Goal: Task Accomplishment & Management: Use online tool/utility

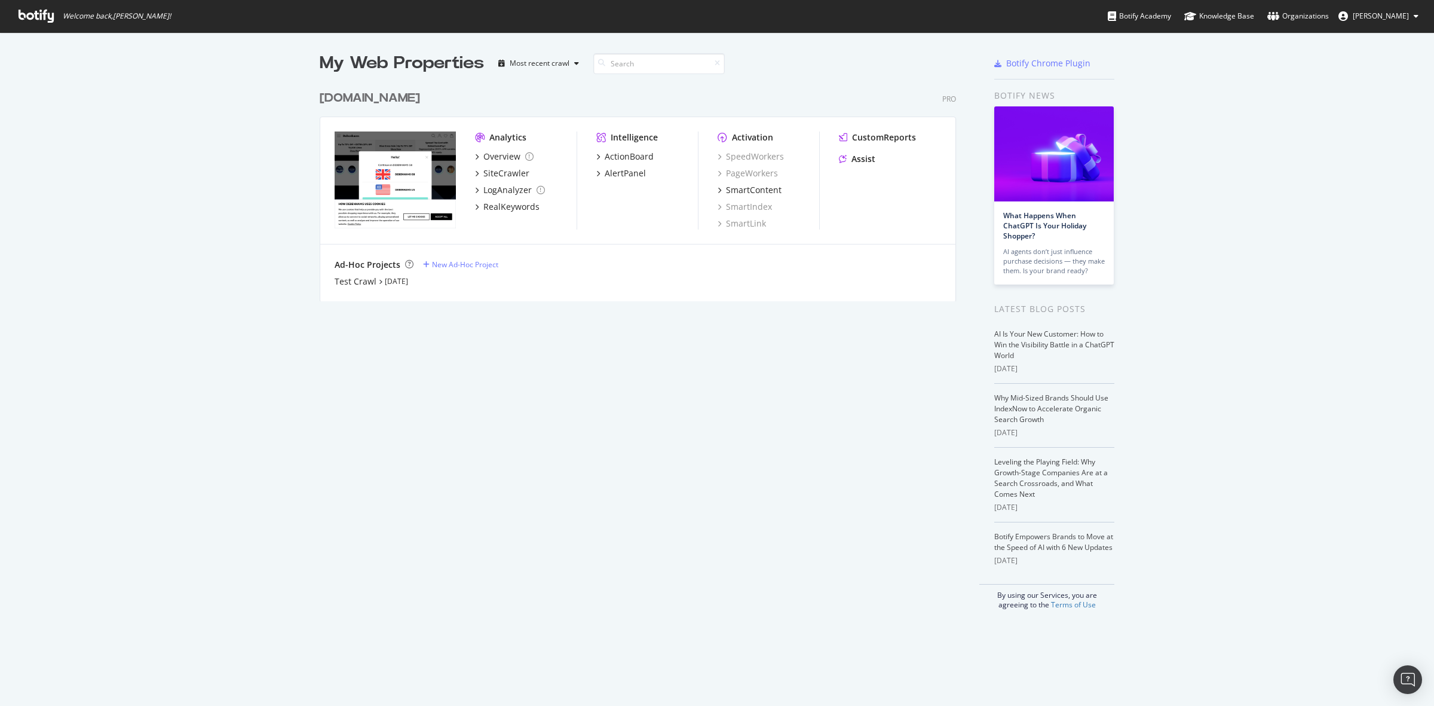
scroll to position [695, 1412]
click at [374, 100] on div "[DOMAIN_NAME]" at bounding box center [370, 98] width 100 height 17
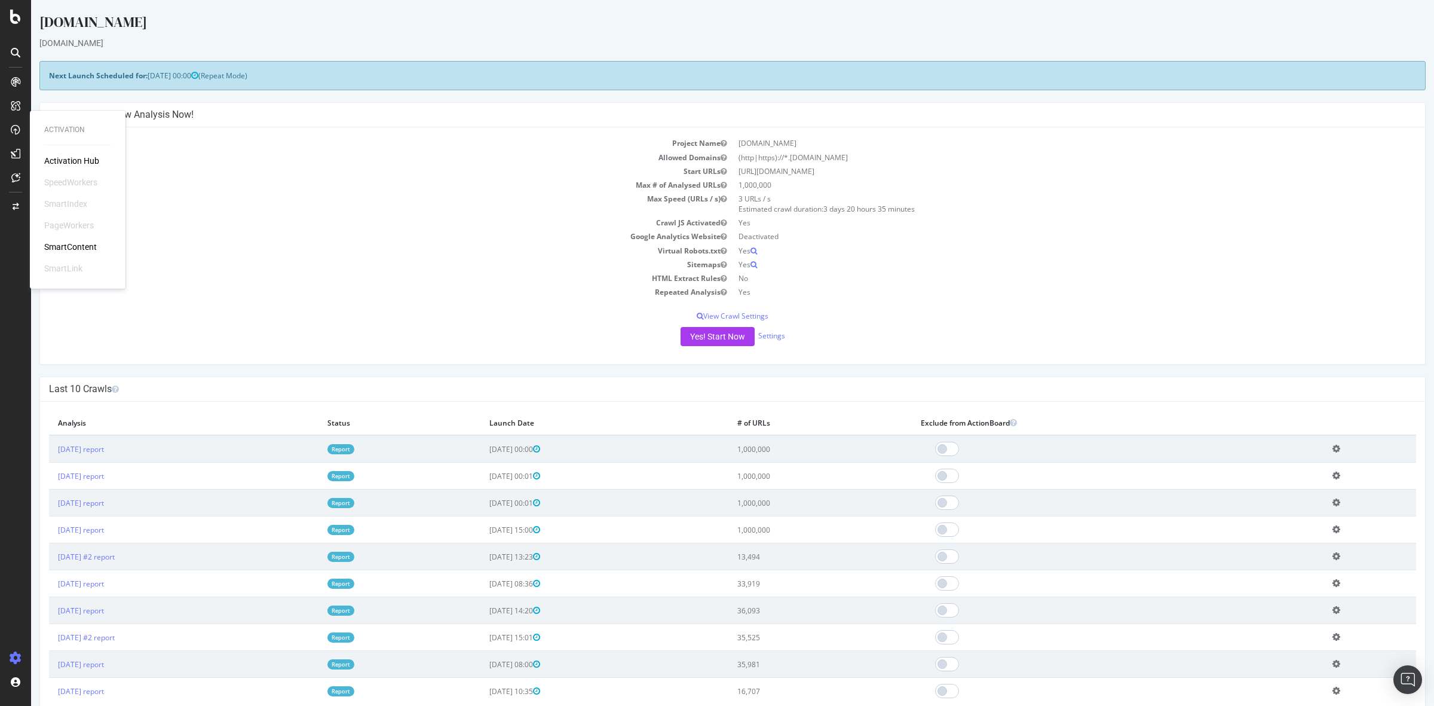
click at [82, 246] on div "SmartContent" at bounding box center [70, 247] width 53 height 12
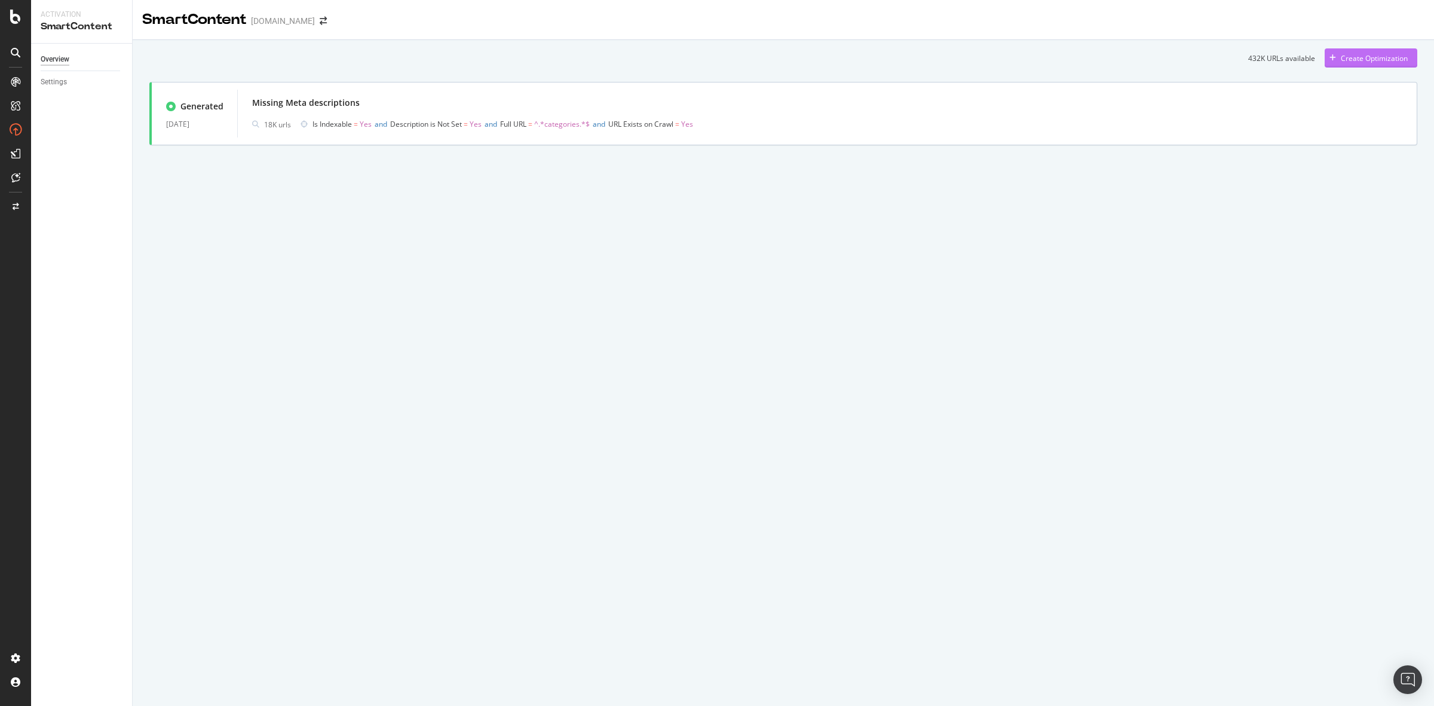
click at [1376, 59] on div "Create Optimization" at bounding box center [1374, 58] width 67 height 10
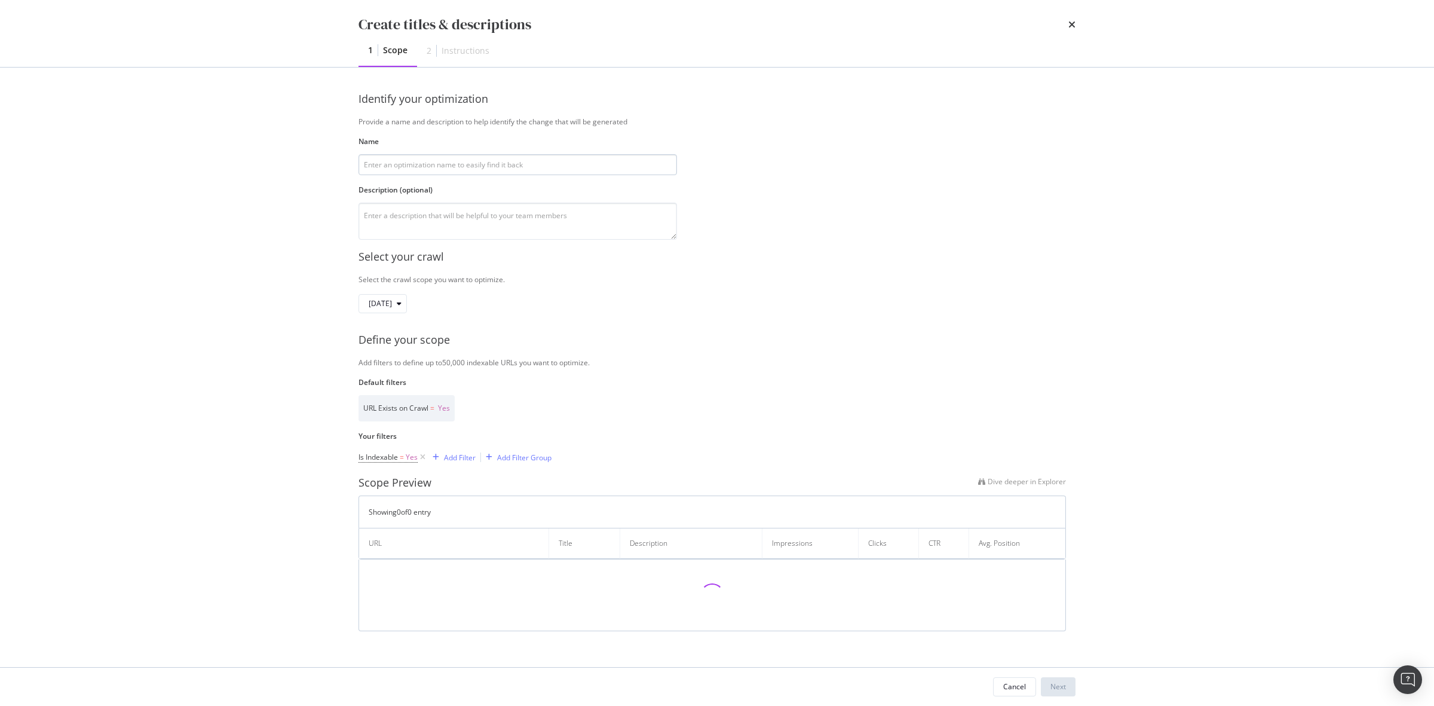
click at [466, 160] on input "modal" at bounding box center [518, 164] width 319 height 21
click at [499, 154] on input "modal" at bounding box center [518, 164] width 319 height 21
type input "Meta descriptions Home category"
click at [643, 276] on div "Select the crawl scope you want to optimize." at bounding box center [717, 279] width 717 height 10
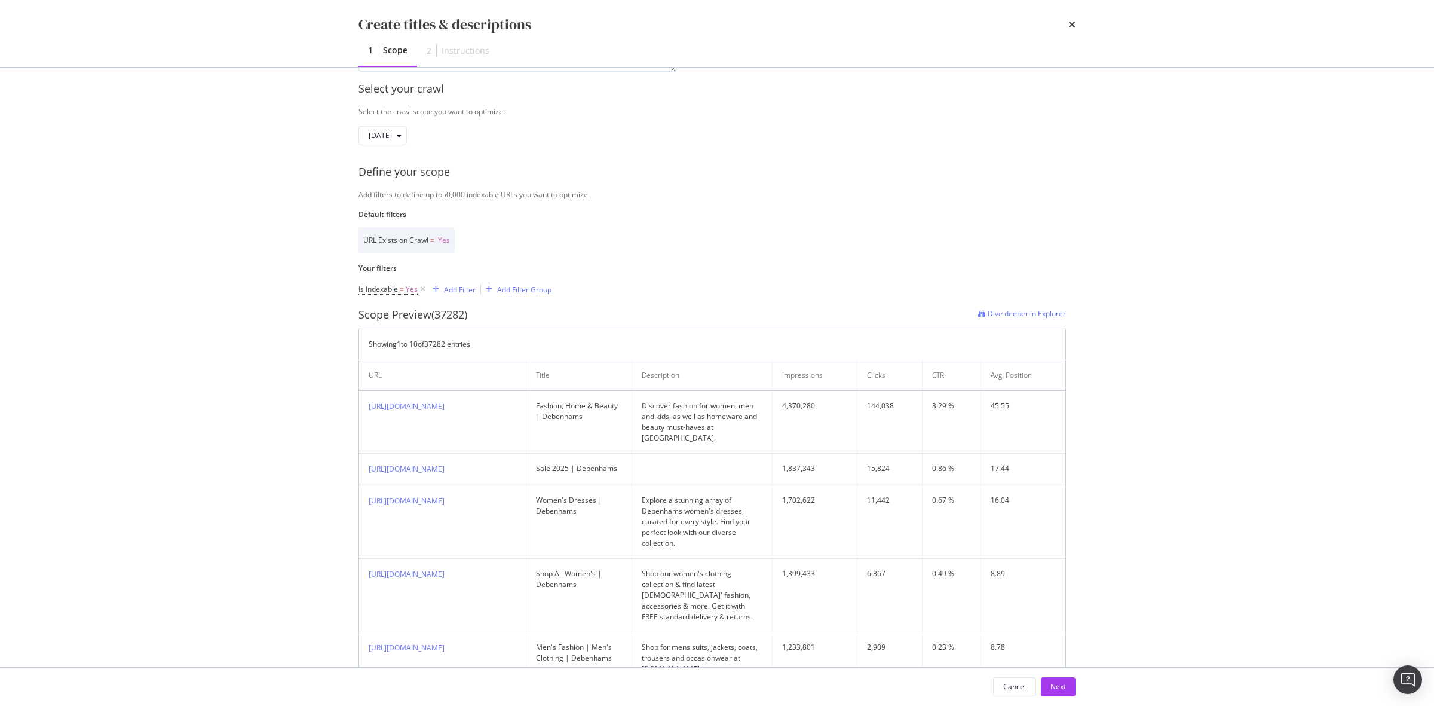
scroll to position [224, 0]
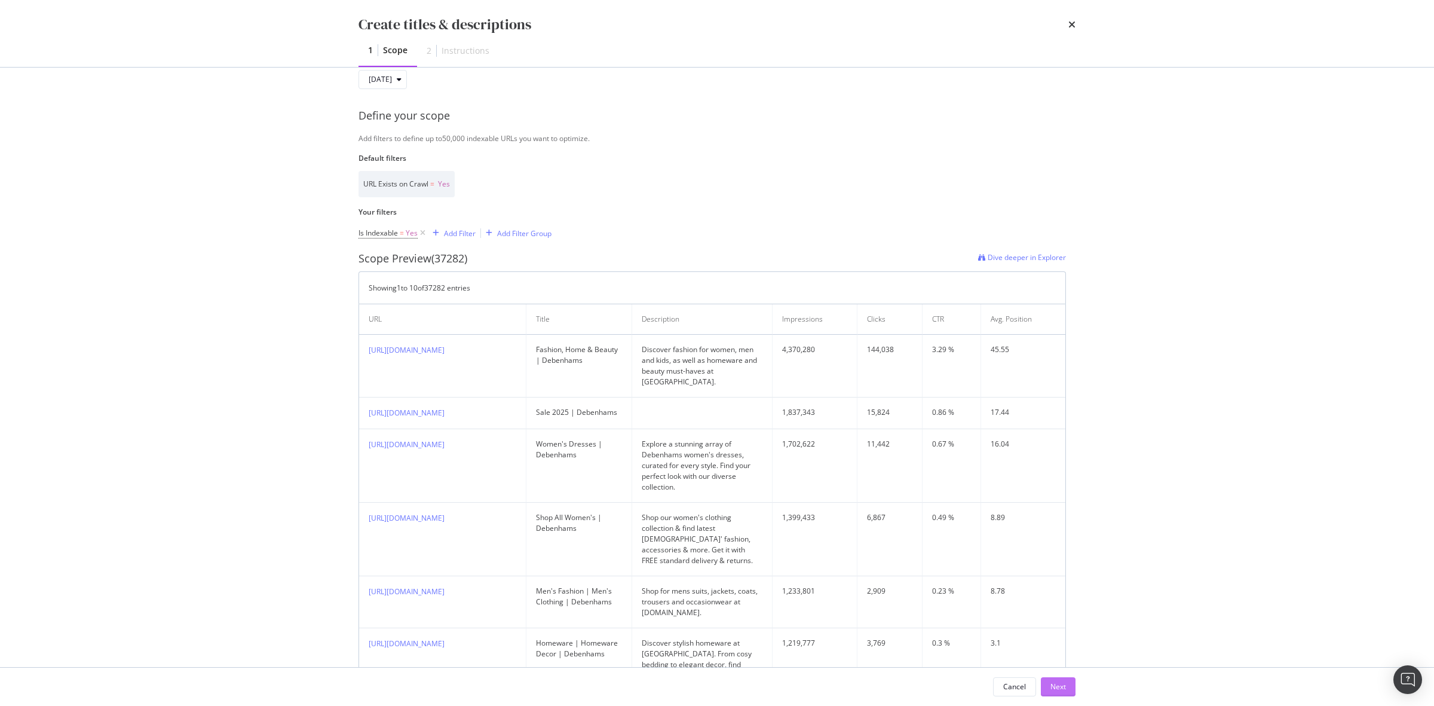
click at [1050, 680] on button "Next" at bounding box center [1058, 686] width 35 height 19
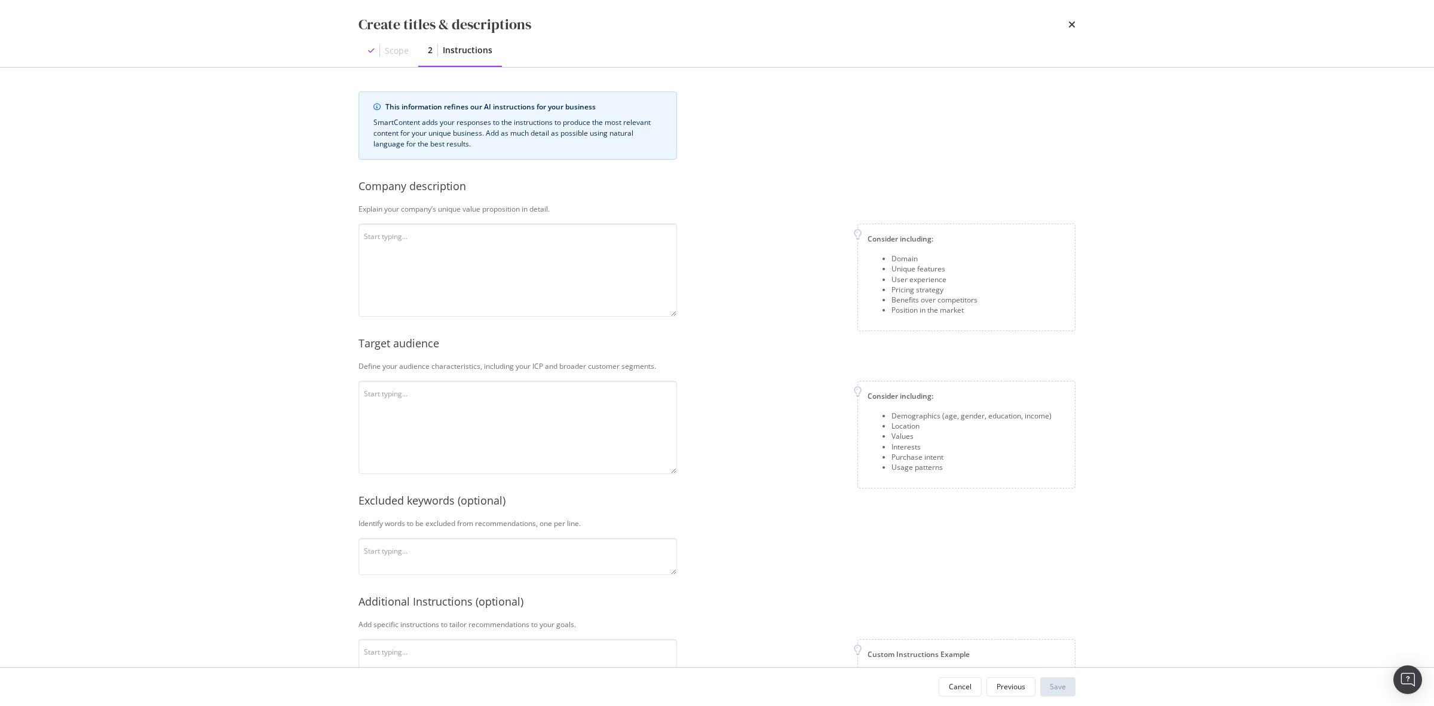
scroll to position [88, 0]
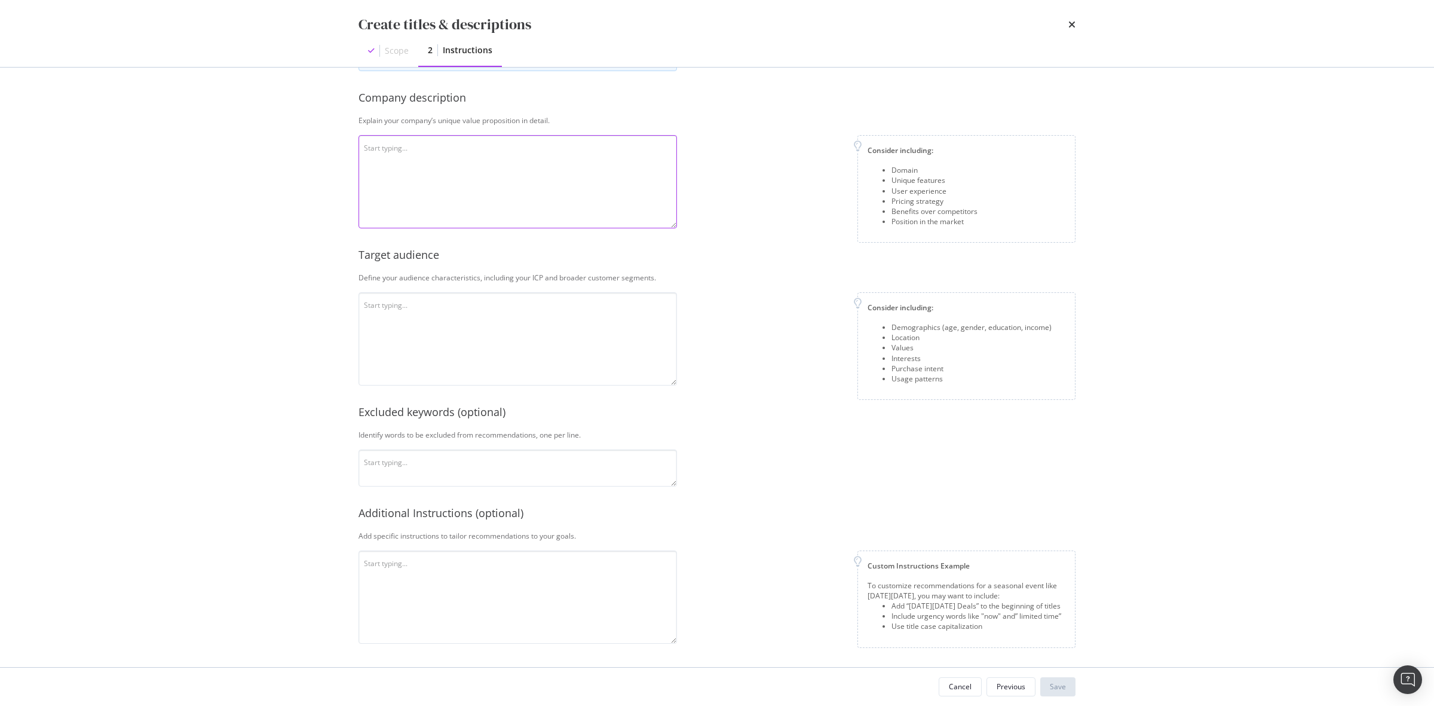
click at [545, 179] on textarea "modal" at bounding box center [518, 181] width 319 height 93
click at [516, 308] on textarea "modal" at bounding box center [518, 338] width 319 height 93
type textarea "everyone"
click at [485, 157] on textarea "modal" at bounding box center [518, 181] width 319 height 93
click at [365, 149] on textarea "free delivery available" at bounding box center [518, 181] width 319 height 93
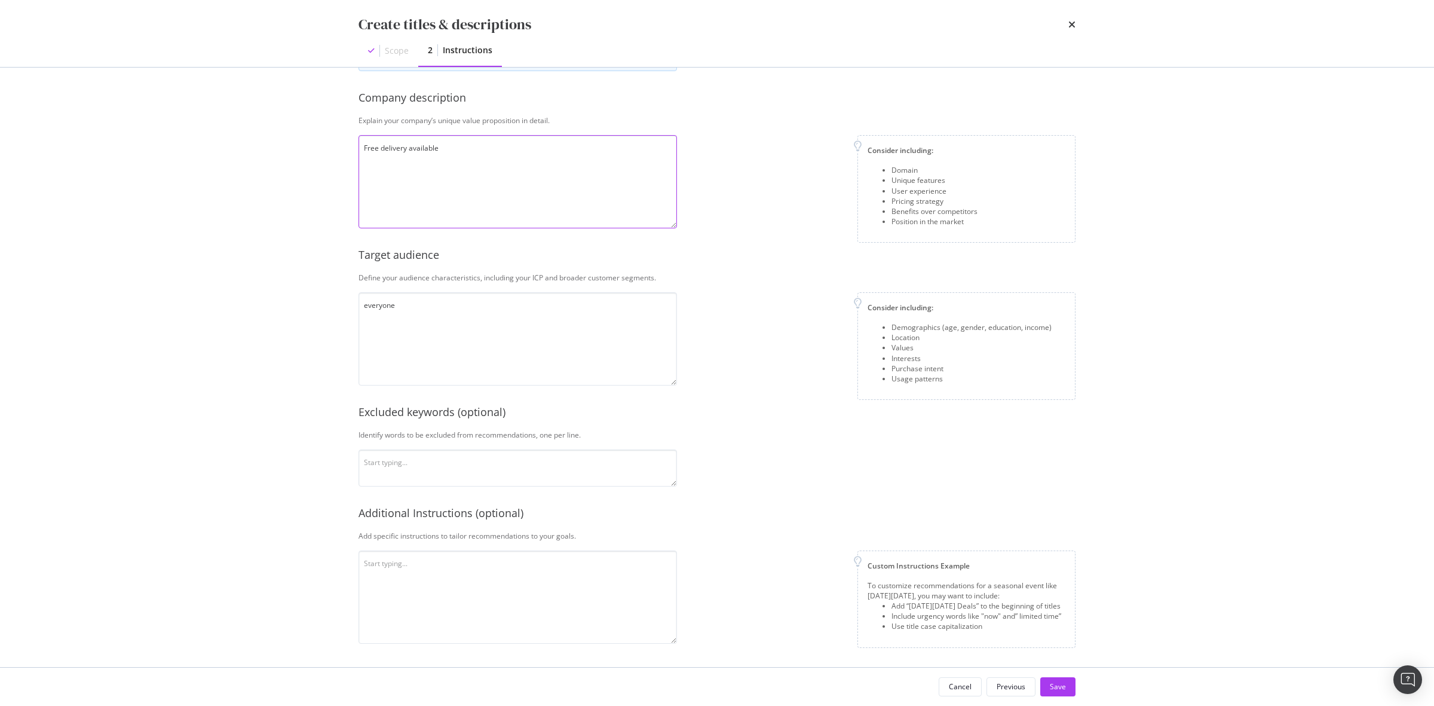
click at [674, 145] on textarea "Free delivery available" at bounding box center [518, 181] width 319 height 93
type textarea "Free delivery available"
click at [1066, 684] on div "Save" at bounding box center [1058, 686] width 16 height 10
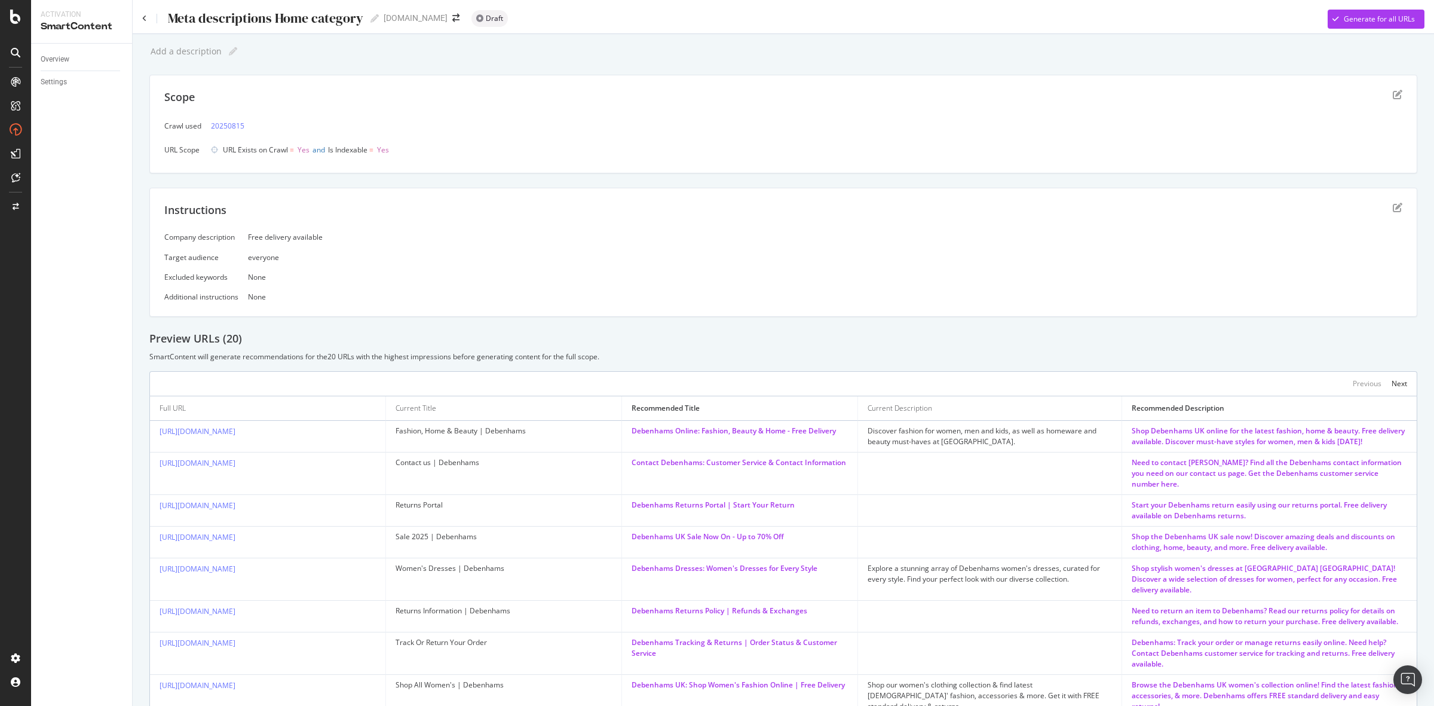
scroll to position [120, 0]
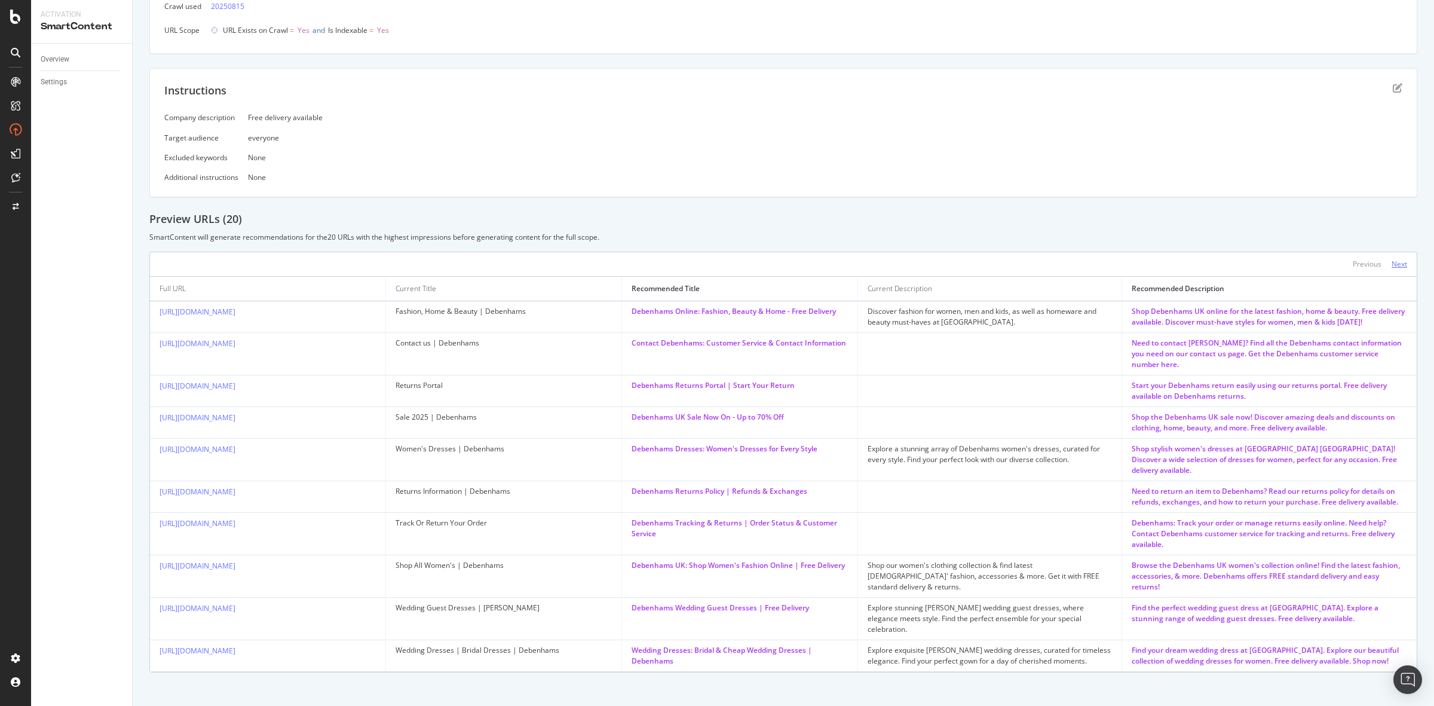
click at [1392, 266] on div "Next" at bounding box center [1400, 264] width 16 height 10
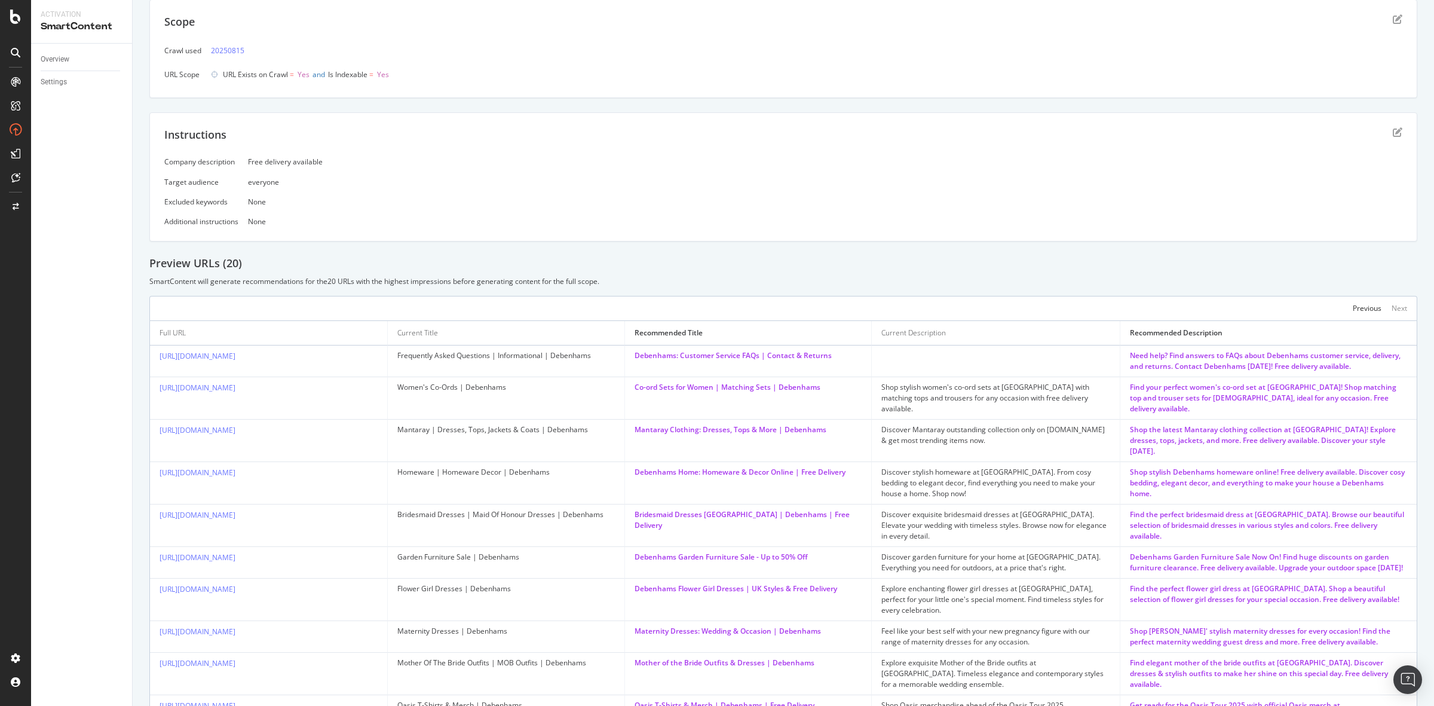
scroll to position [0, 0]
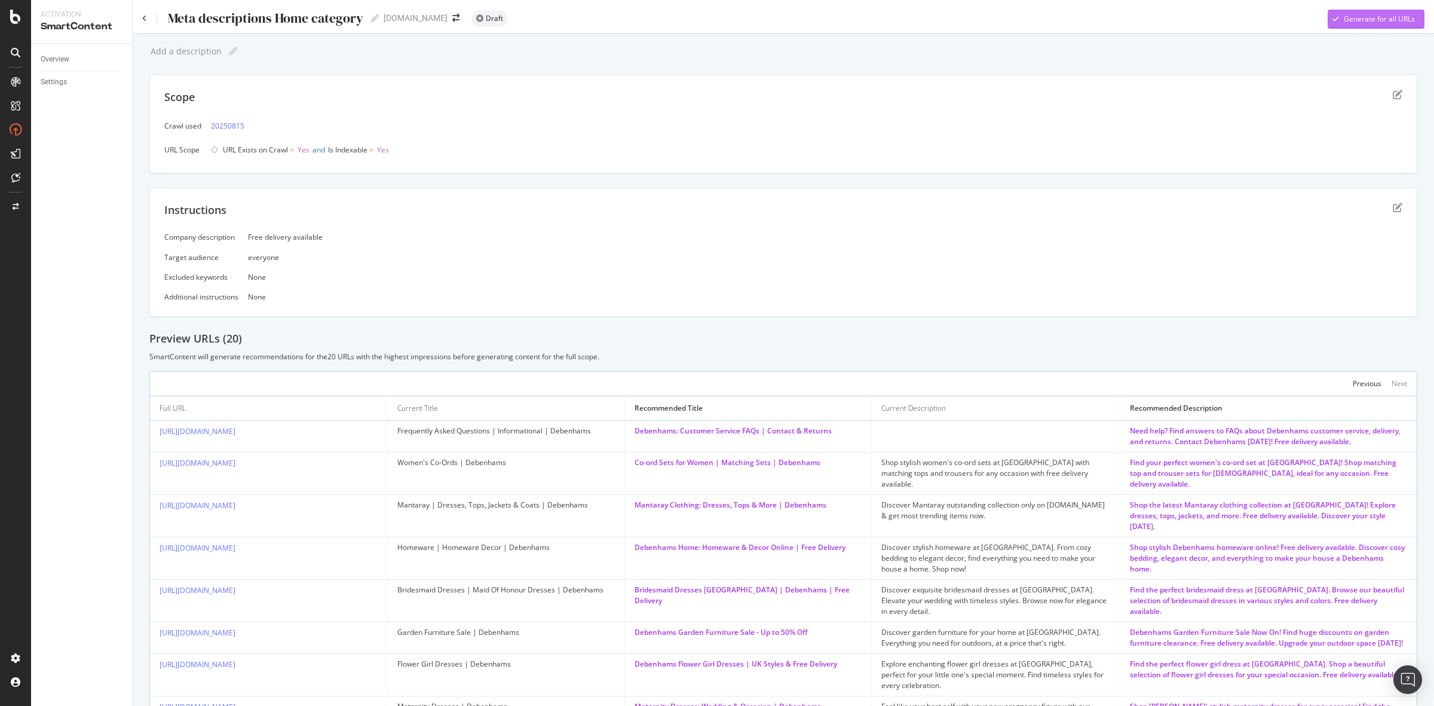
click at [1357, 19] on div "Generate for all URLs" at bounding box center [1379, 19] width 71 height 10
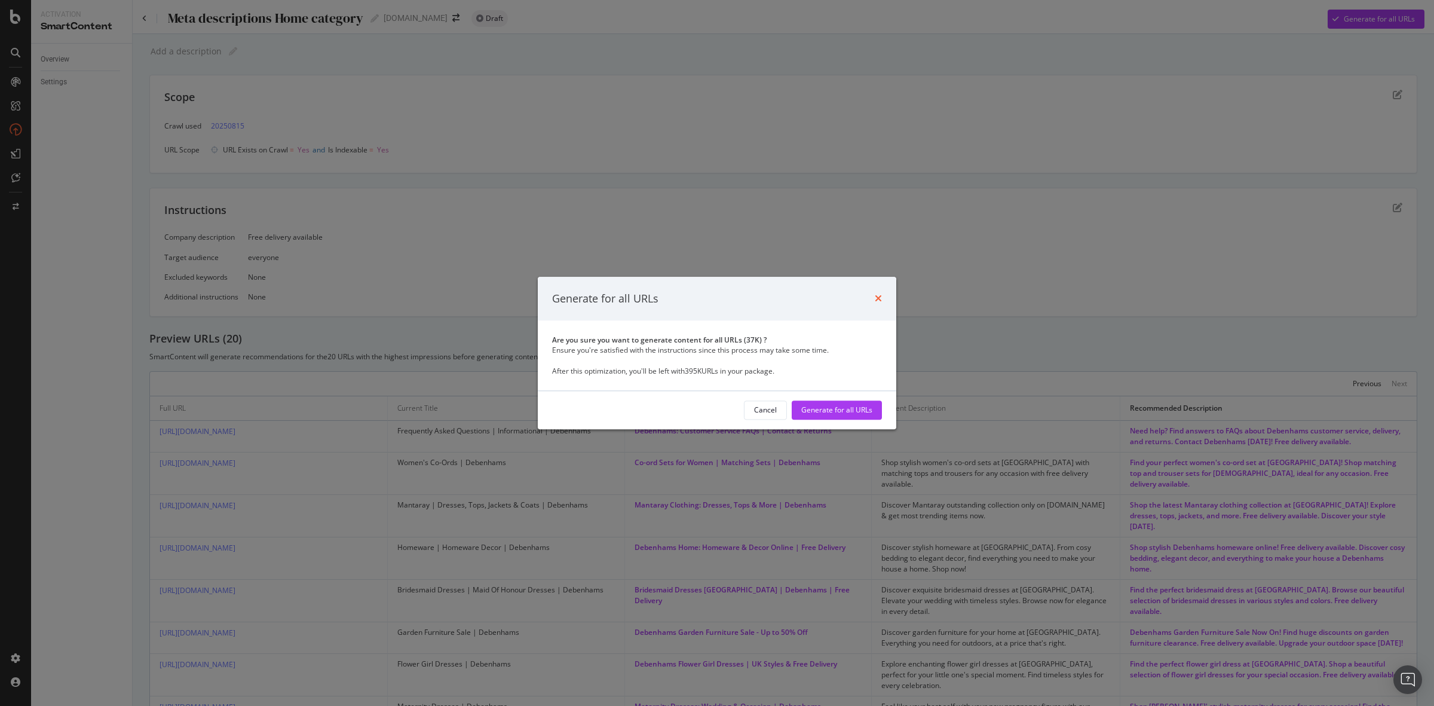
click at [880, 299] on icon "times" at bounding box center [878, 299] width 7 height 10
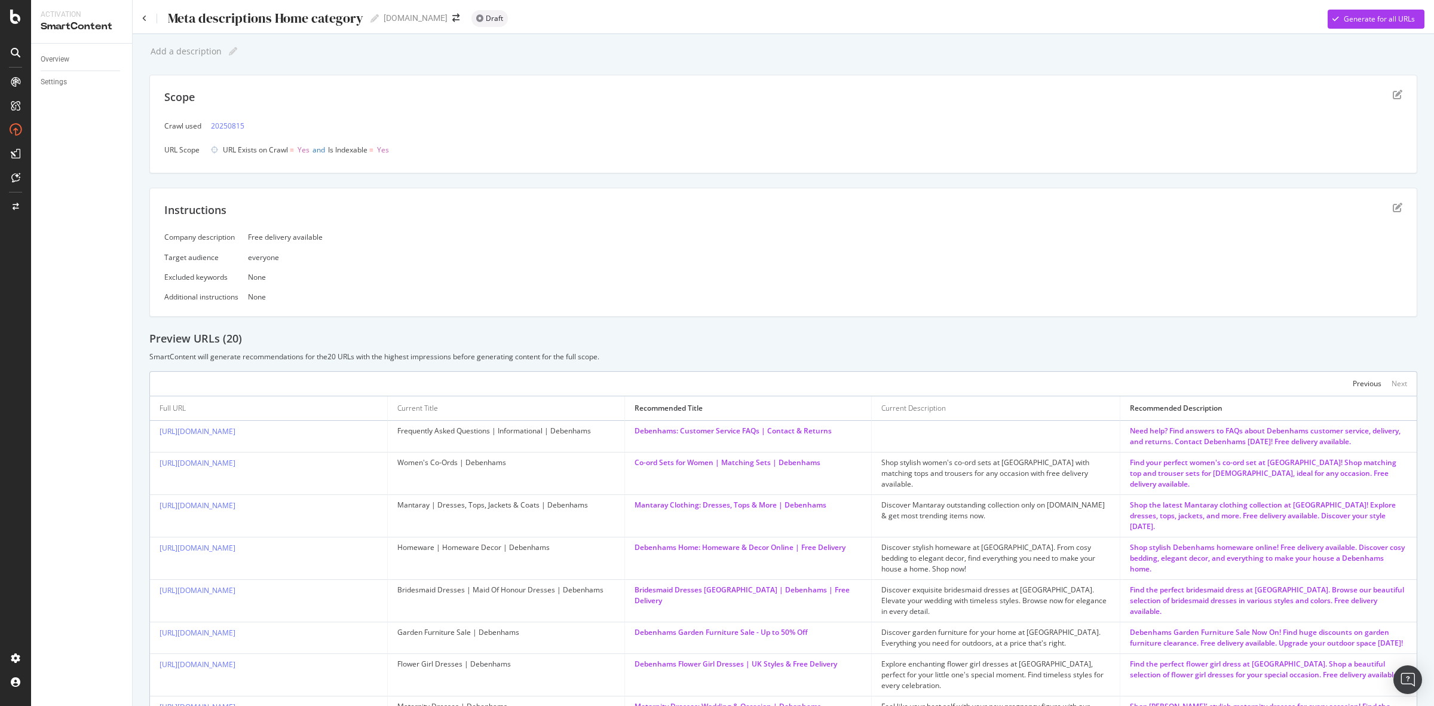
click at [148, 22] on div "Meta descriptions Home category Meta descriptions Home category" at bounding box center [260, 19] width 237 height 18
click at [49, 78] on div "Settings" at bounding box center [54, 82] width 26 height 13
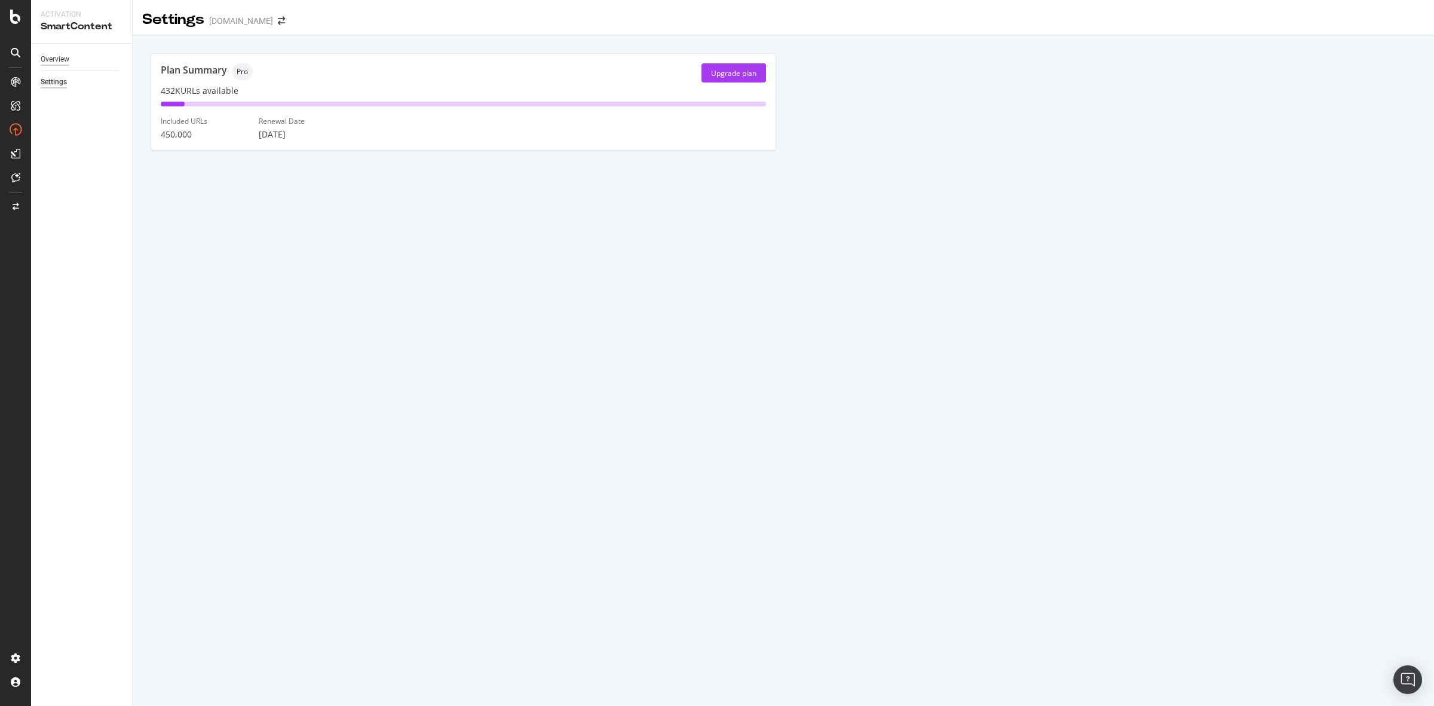
click at [62, 61] on div "Overview" at bounding box center [55, 59] width 29 height 13
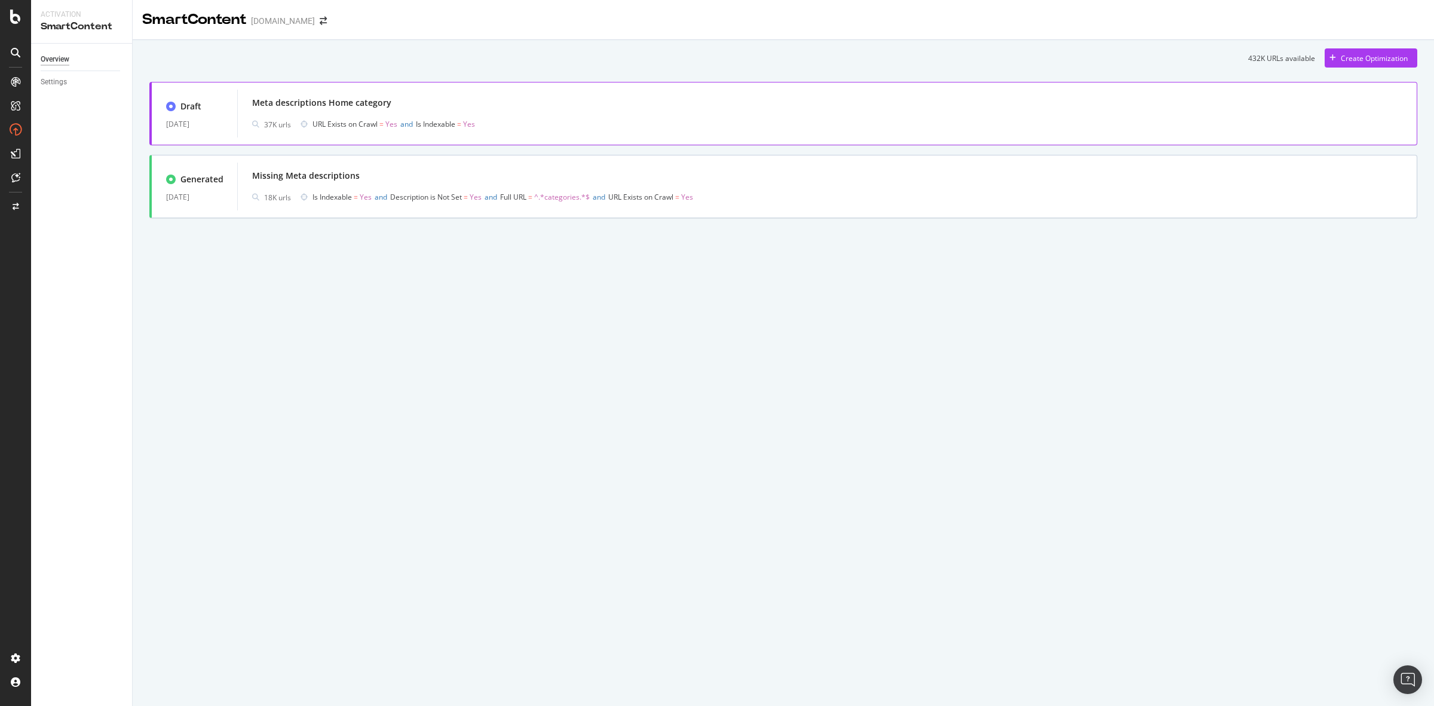
click at [626, 131] on span "URL Exists on Crawl = Yes and Is Indexable = Yes" at bounding box center [514, 124] width 403 height 17
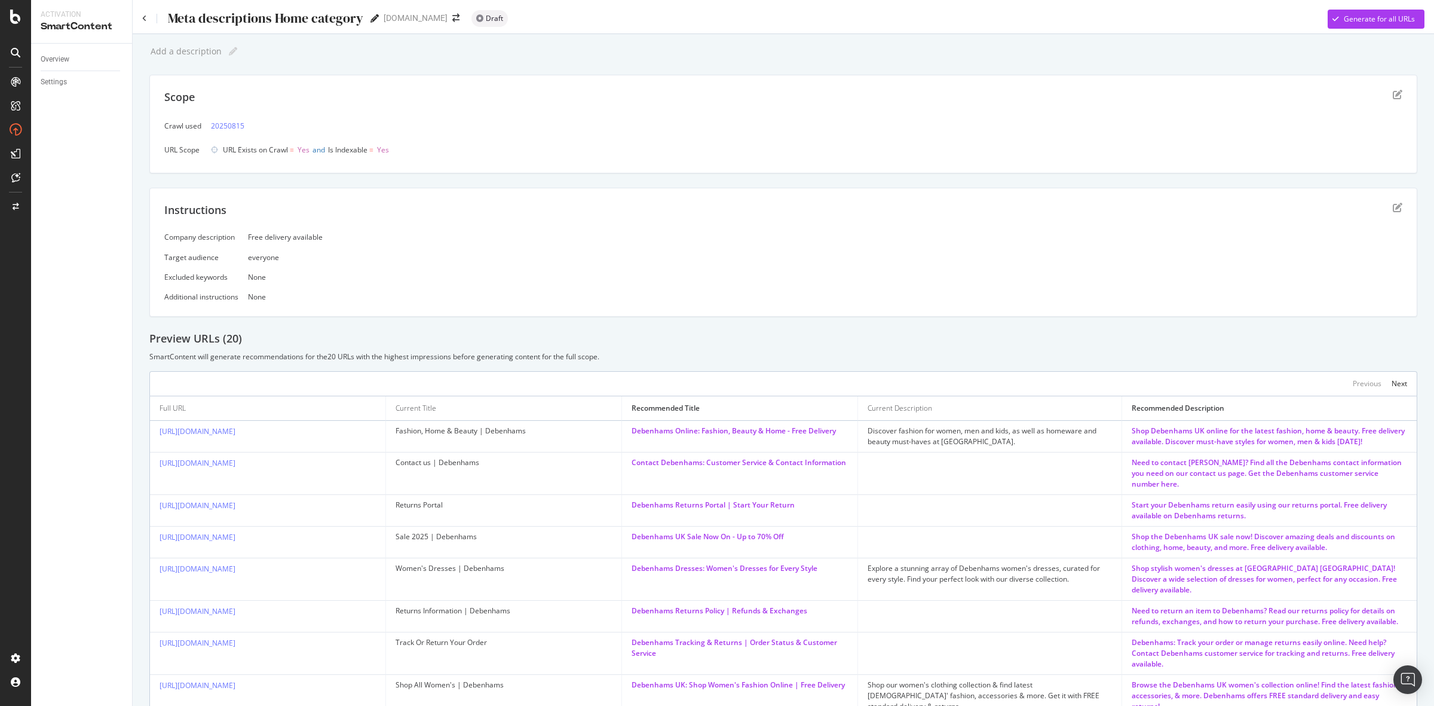
click at [375, 21] on icon at bounding box center [375, 18] width 8 height 8
click at [1393, 208] on icon "edit" at bounding box center [1398, 208] width 10 height 10
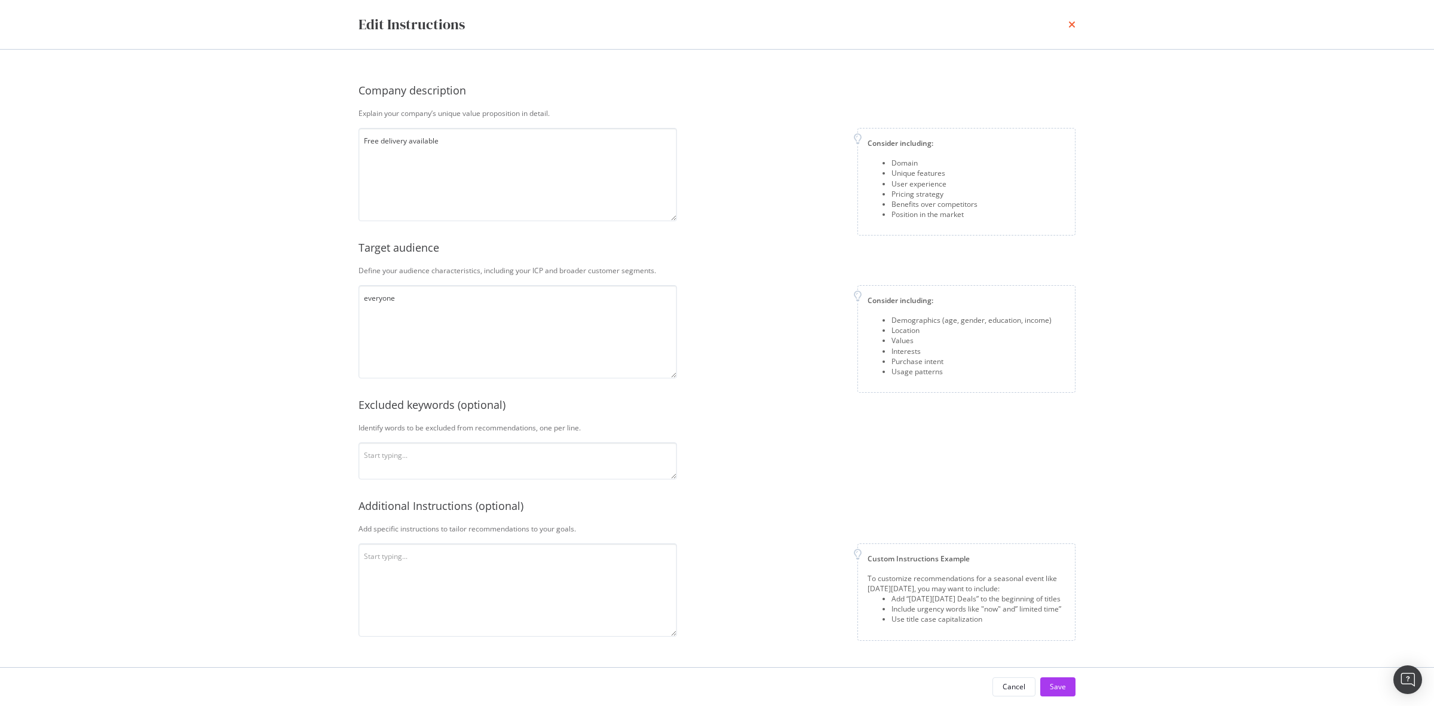
click at [1070, 27] on icon "times" at bounding box center [1072, 25] width 7 height 10
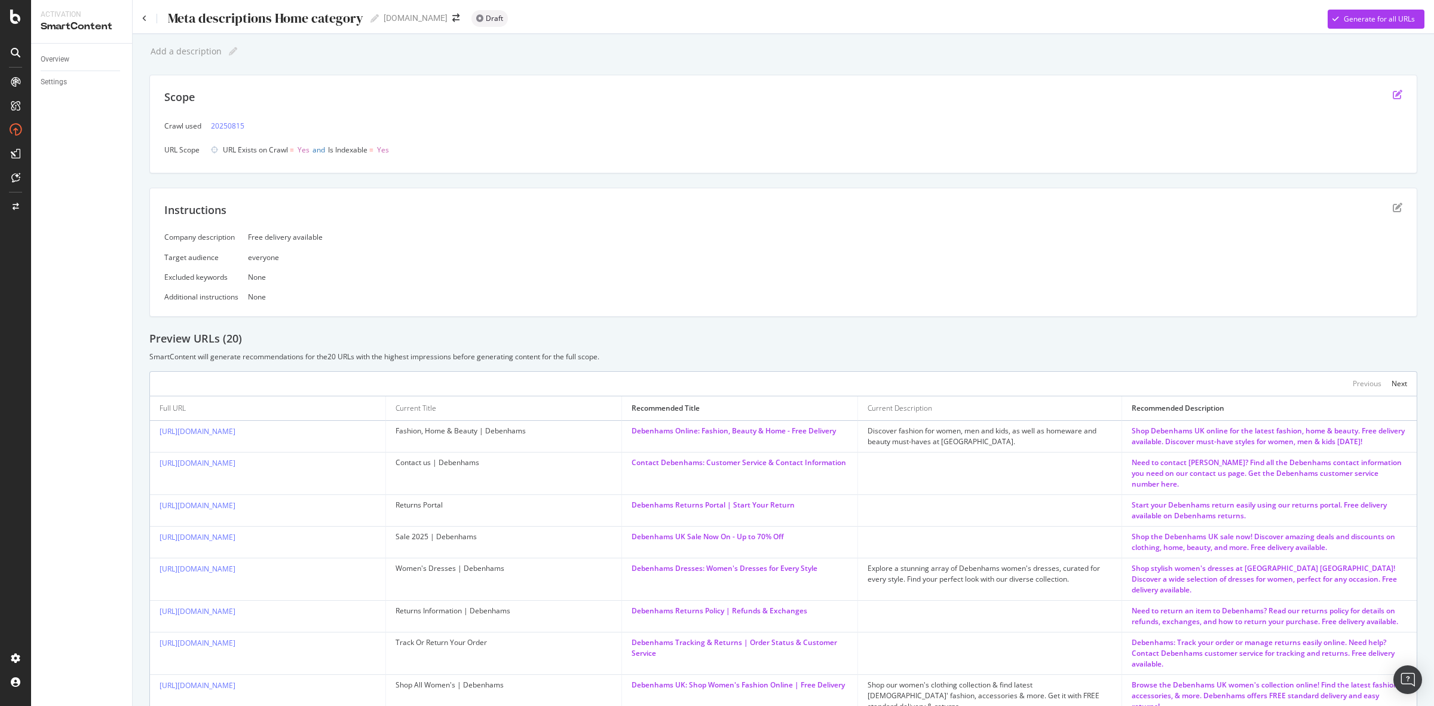
click at [1393, 91] on icon "edit" at bounding box center [1398, 95] width 10 height 10
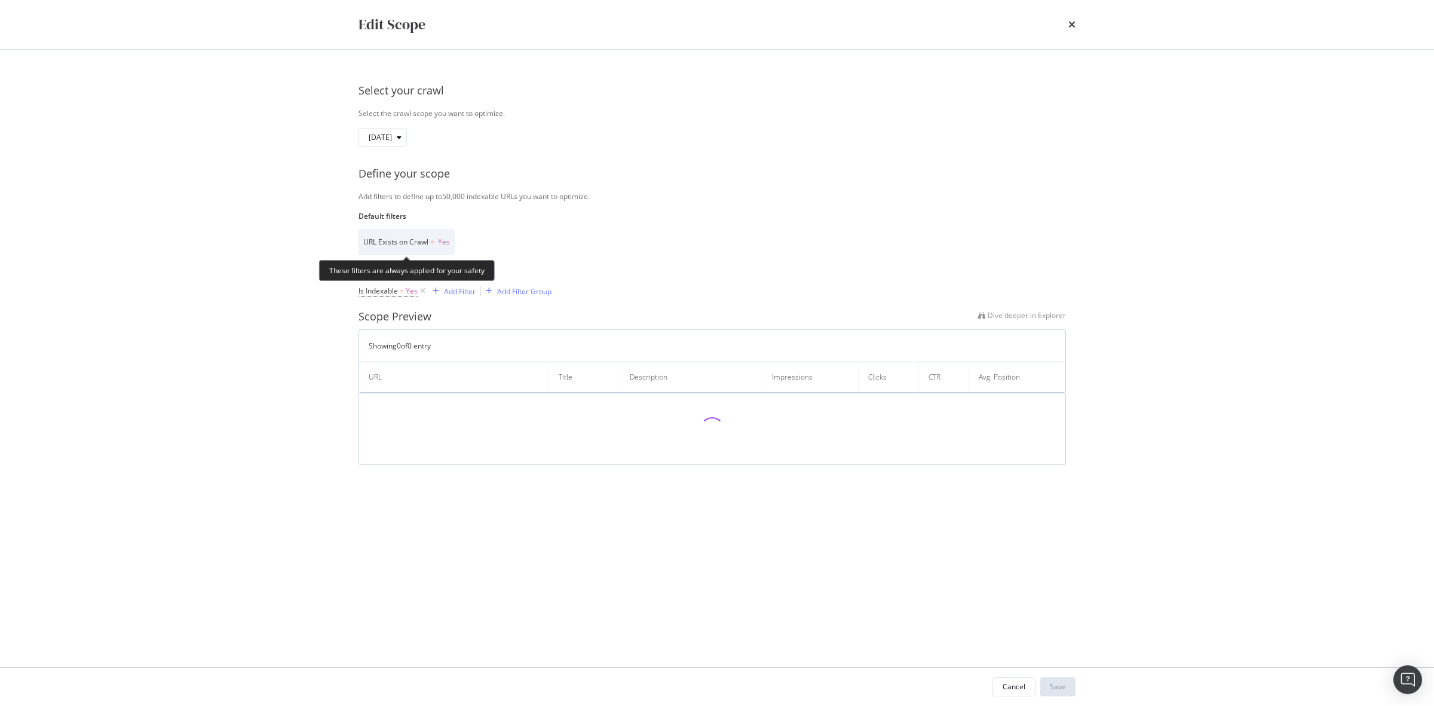
click at [443, 243] on span "Yes" at bounding box center [444, 242] width 12 height 10
click at [402, 243] on span "URL Exists on Crawl" at bounding box center [395, 242] width 65 height 10
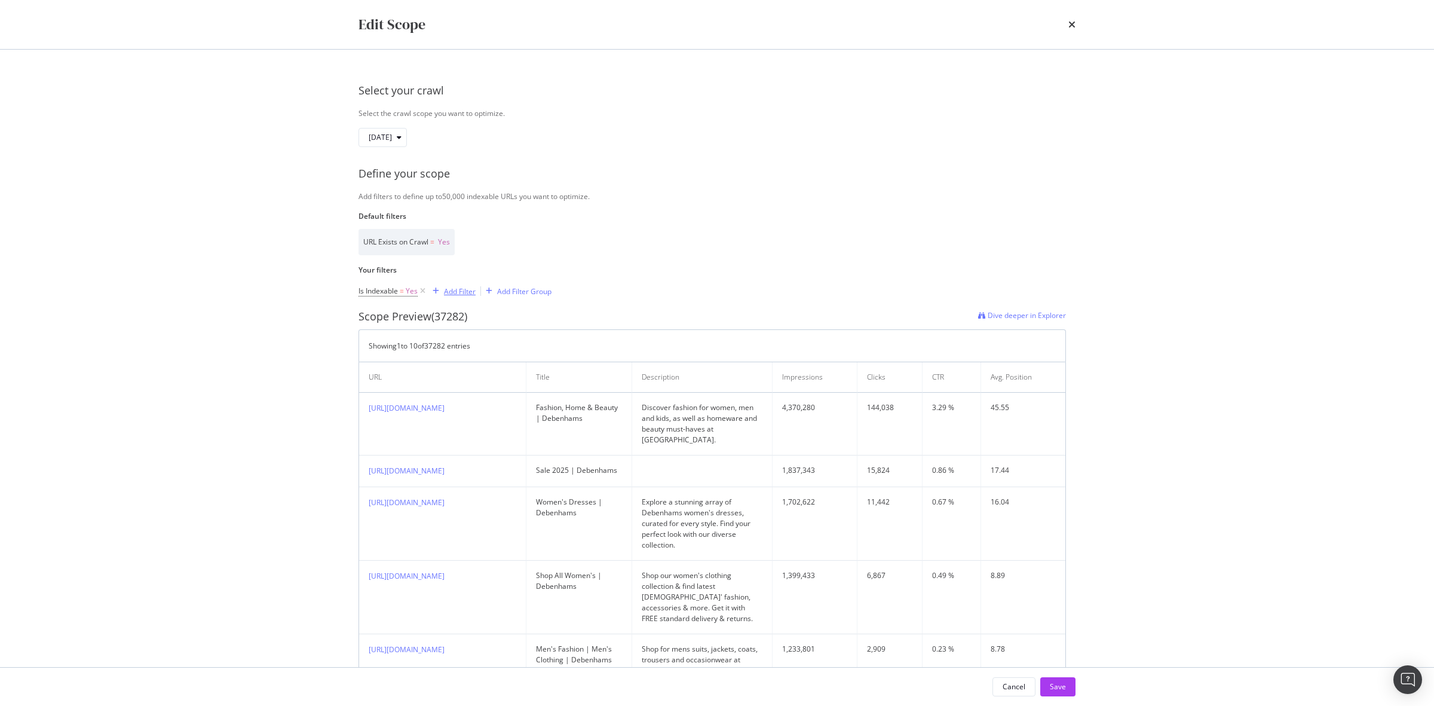
click at [446, 290] on div "Add Filter" at bounding box center [460, 291] width 32 height 10
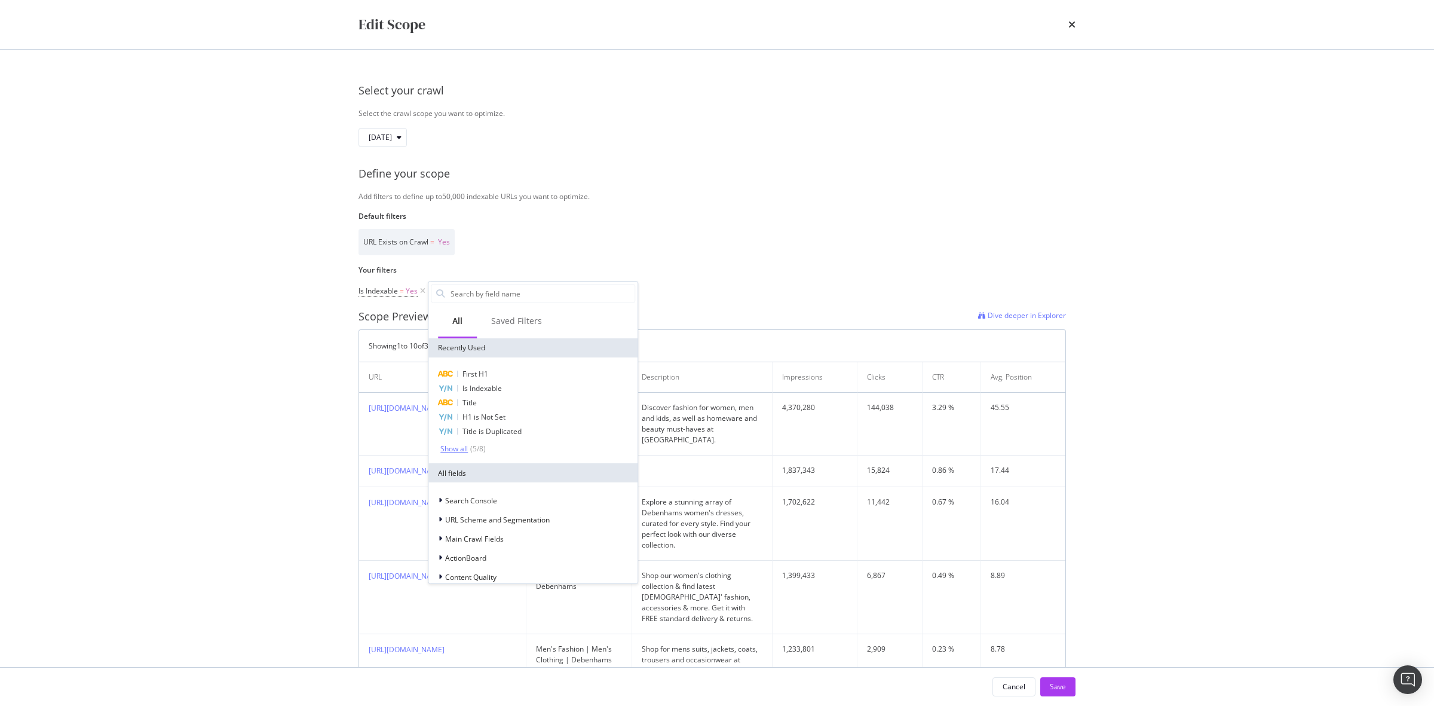
click at [452, 445] on div "Show all" at bounding box center [453, 449] width 27 height 8
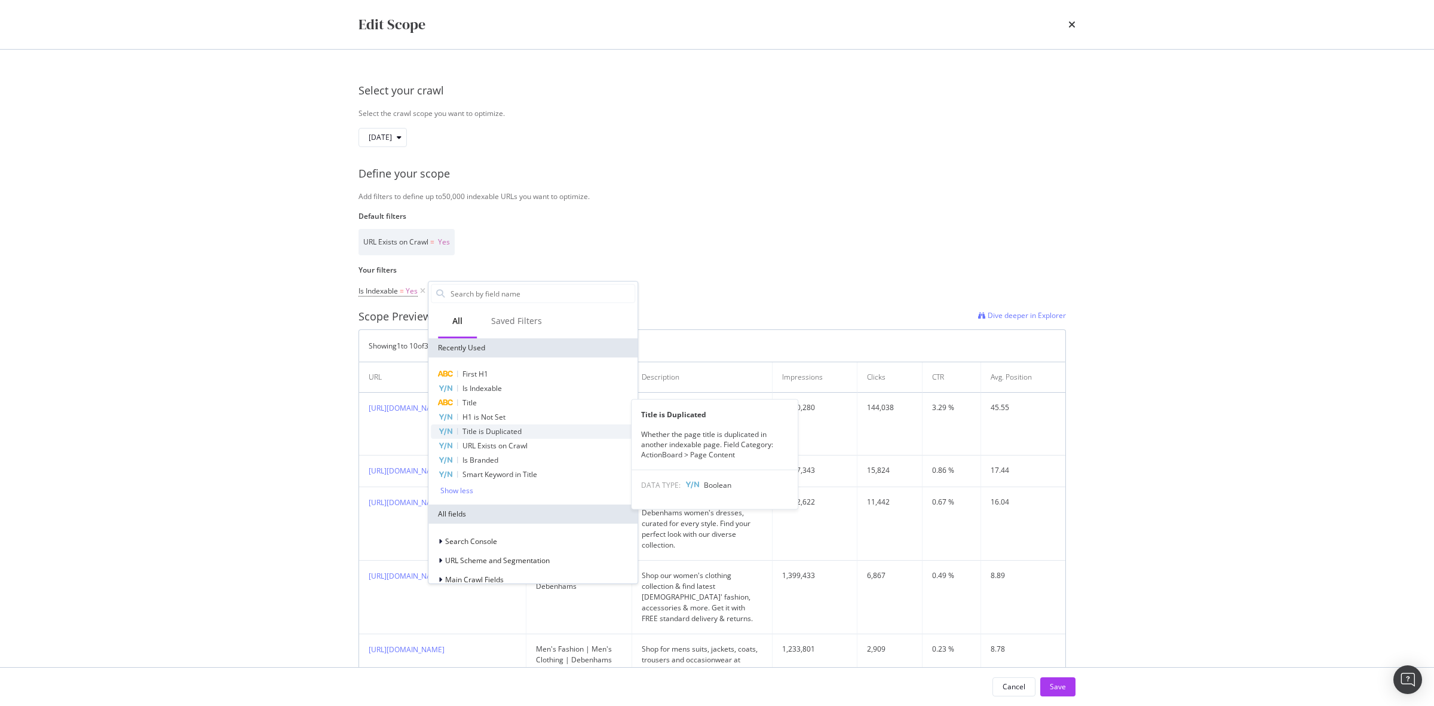
scroll to position [204, 0]
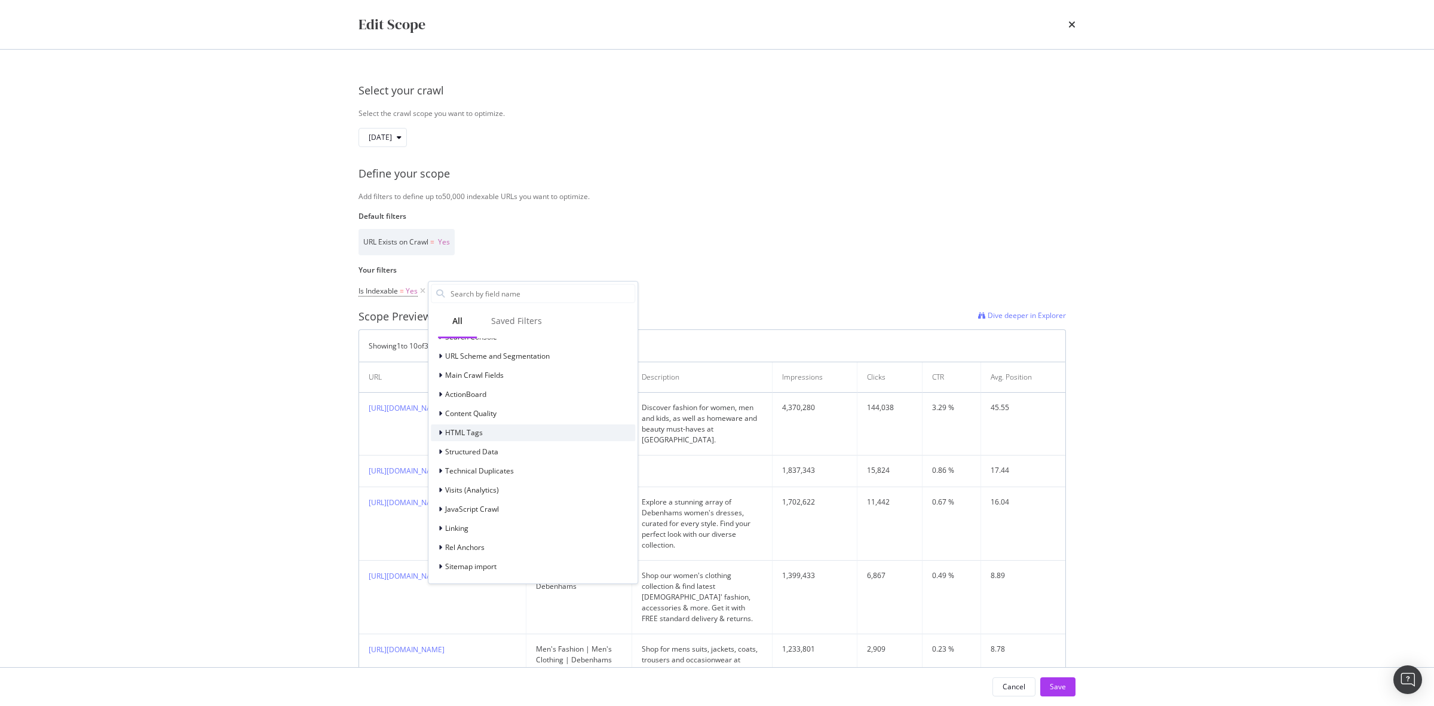
click at [563, 433] on div "HTML Tags" at bounding box center [533, 432] width 204 height 17
click at [482, 370] on span "Meta Description" at bounding box center [480, 375] width 57 height 10
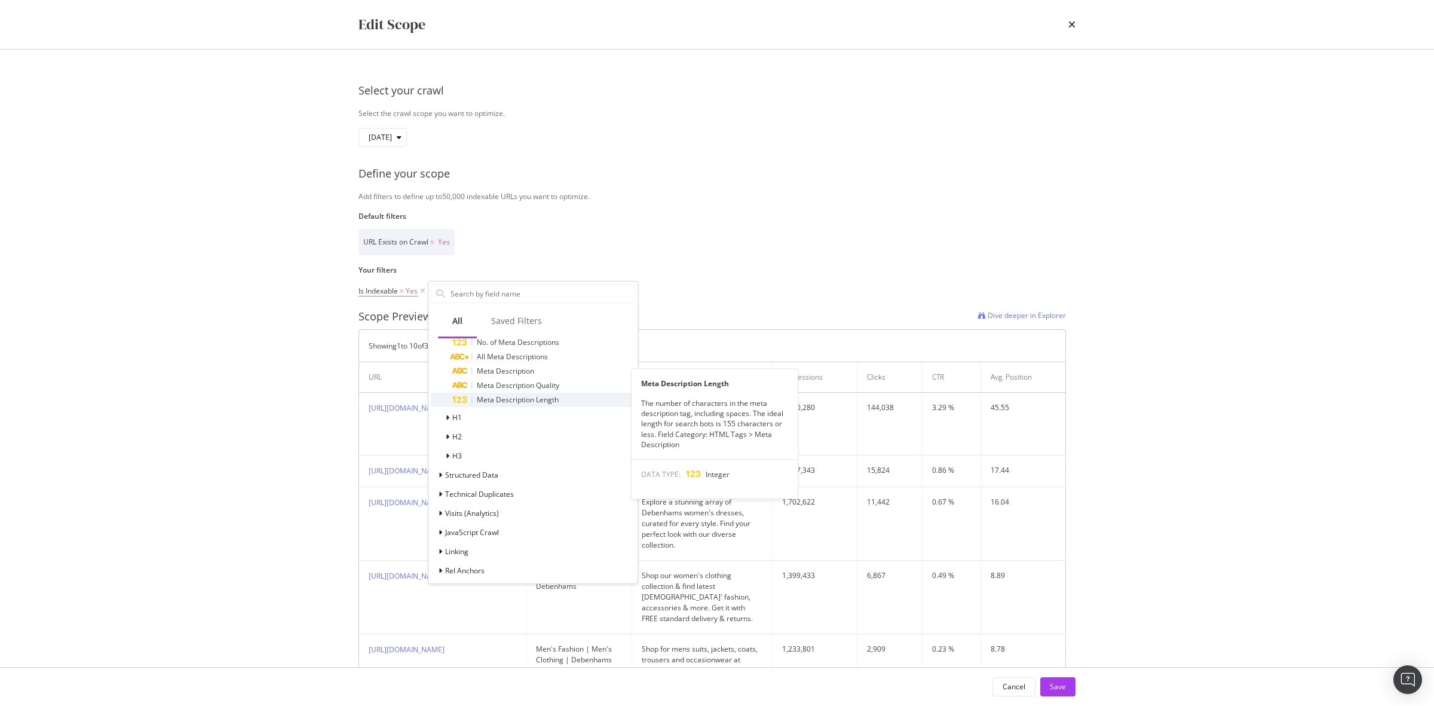
scroll to position [398, 0]
click at [526, 316] on div "Saved Filters" at bounding box center [516, 321] width 51 height 12
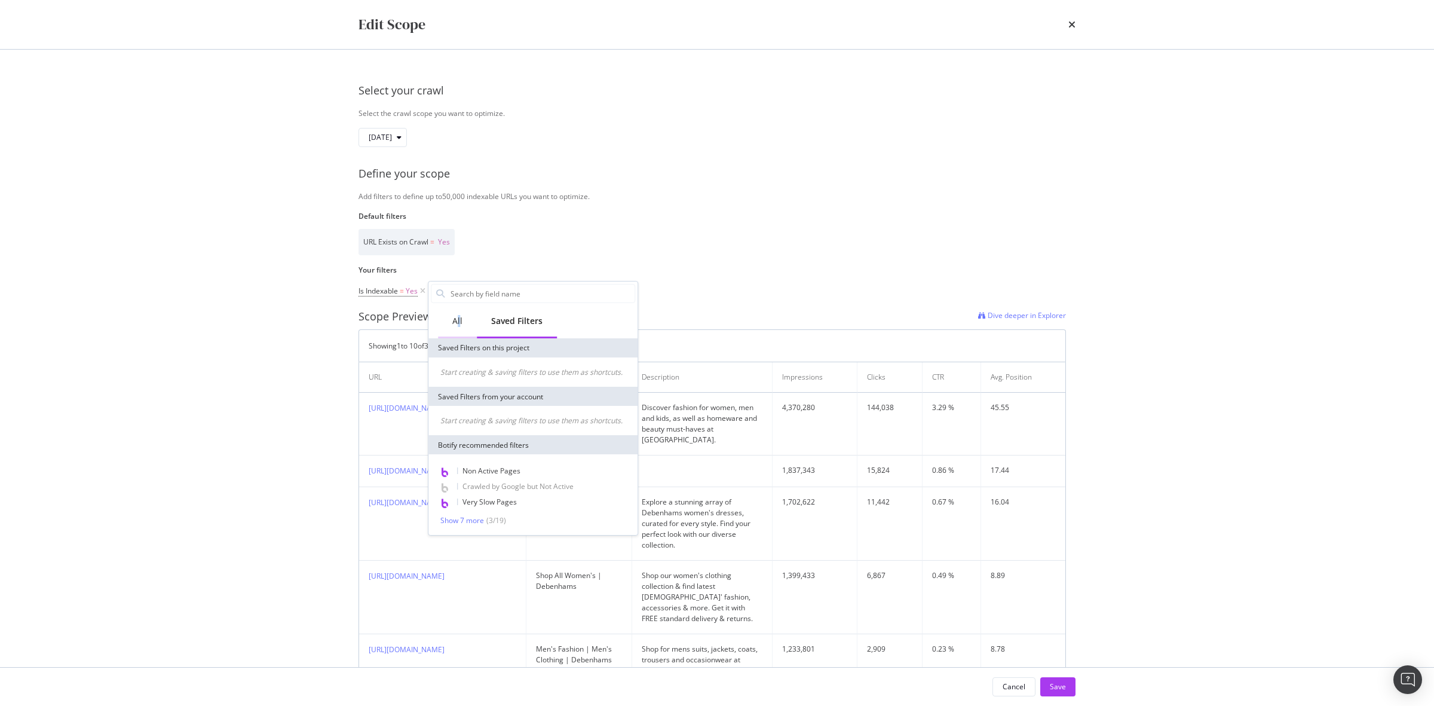
click at [458, 323] on div "All" at bounding box center [457, 321] width 10 height 12
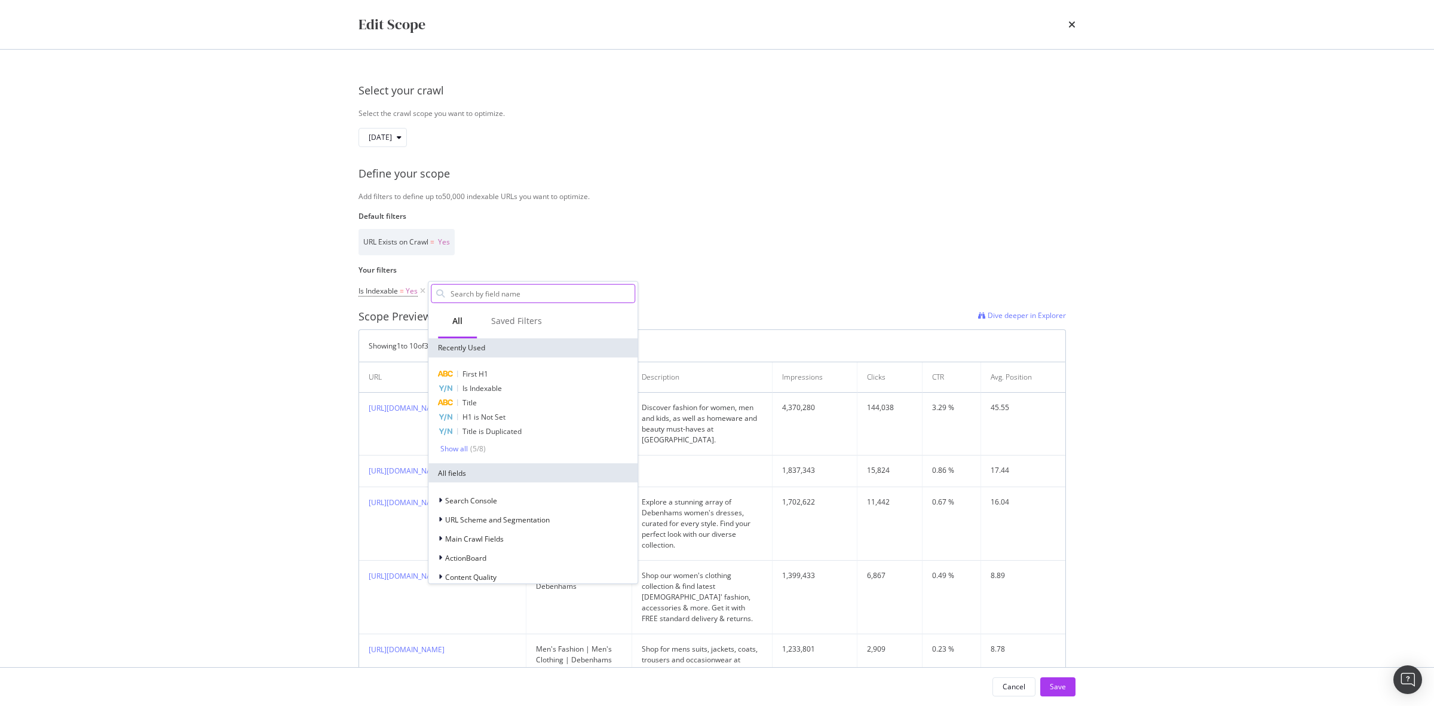
click at [506, 295] on input "Default filters" at bounding box center [541, 293] width 185 height 18
type input "m"
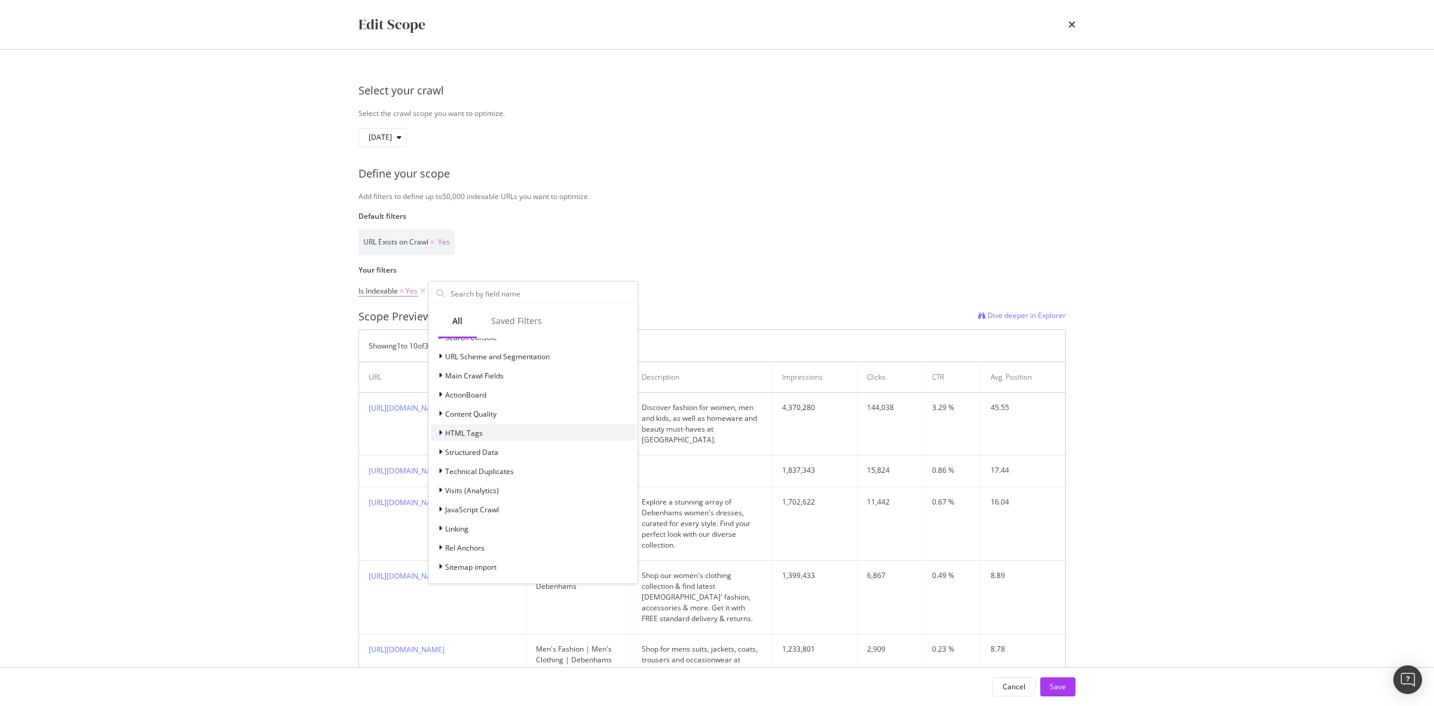
click at [538, 424] on div "HTML Tags" at bounding box center [533, 432] width 204 height 17
click at [494, 371] on span "Meta Description" at bounding box center [480, 376] width 57 height 10
click at [558, 386] on span "No. of Meta Descriptions" at bounding box center [518, 391] width 82 height 10
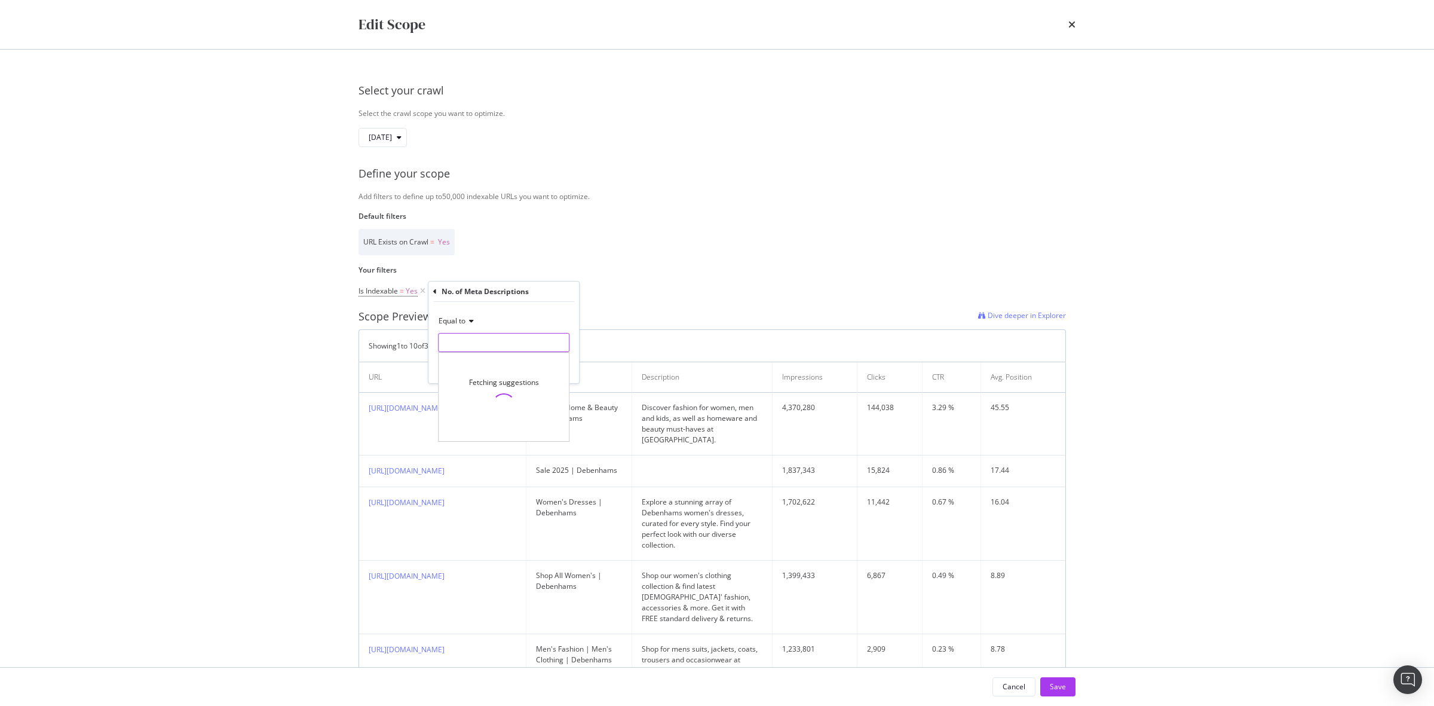
click at [472, 338] on input "modal" at bounding box center [503, 342] width 131 height 19
click at [485, 371] on span "0" at bounding box center [484, 371] width 84 height 10
type input "0"
click at [563, 368] on div "Apply" at bounding box center [560, 368] width 19 height 10
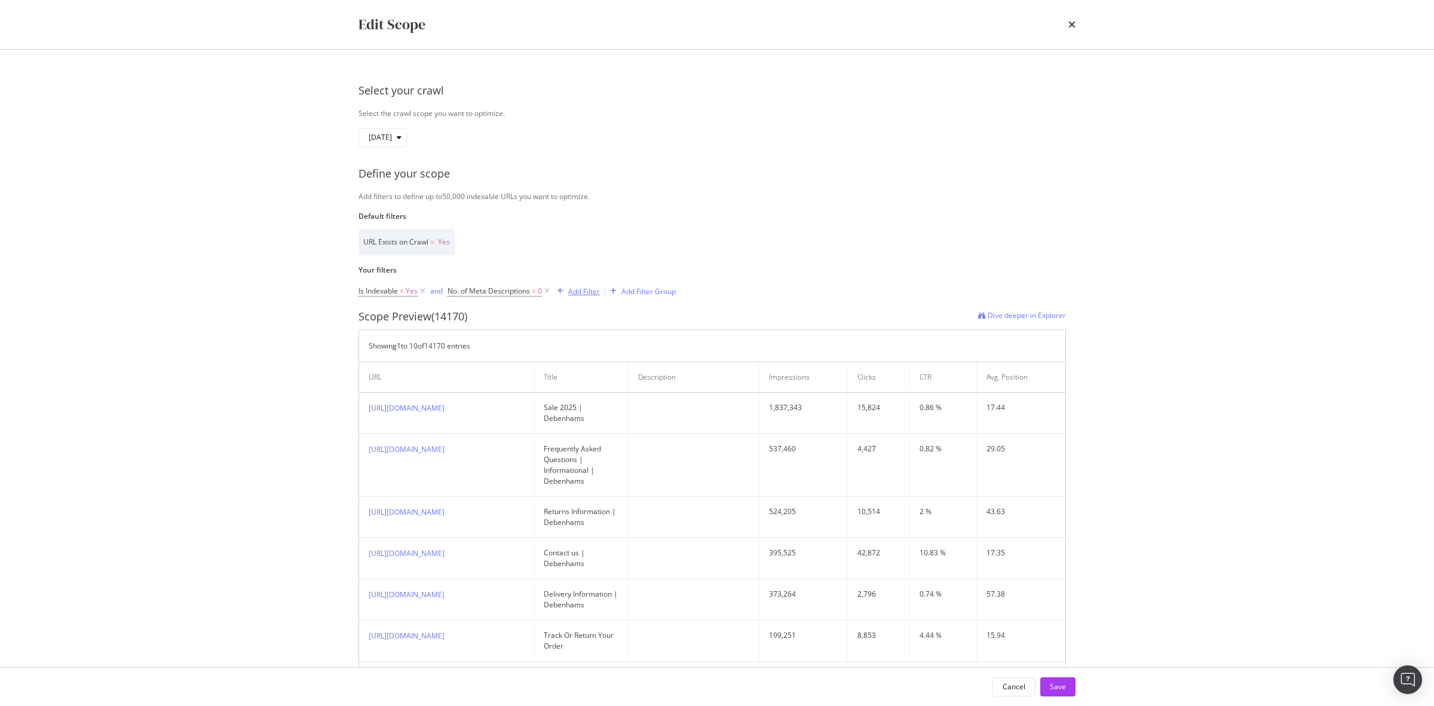
click at [592, 296] on div "Add Filter" at bounding box center [584, 291] width 32 height 10
type input "c"
click at [607, 293] on input "Default filters" at bounding box center [658, 293] width 168 height 18
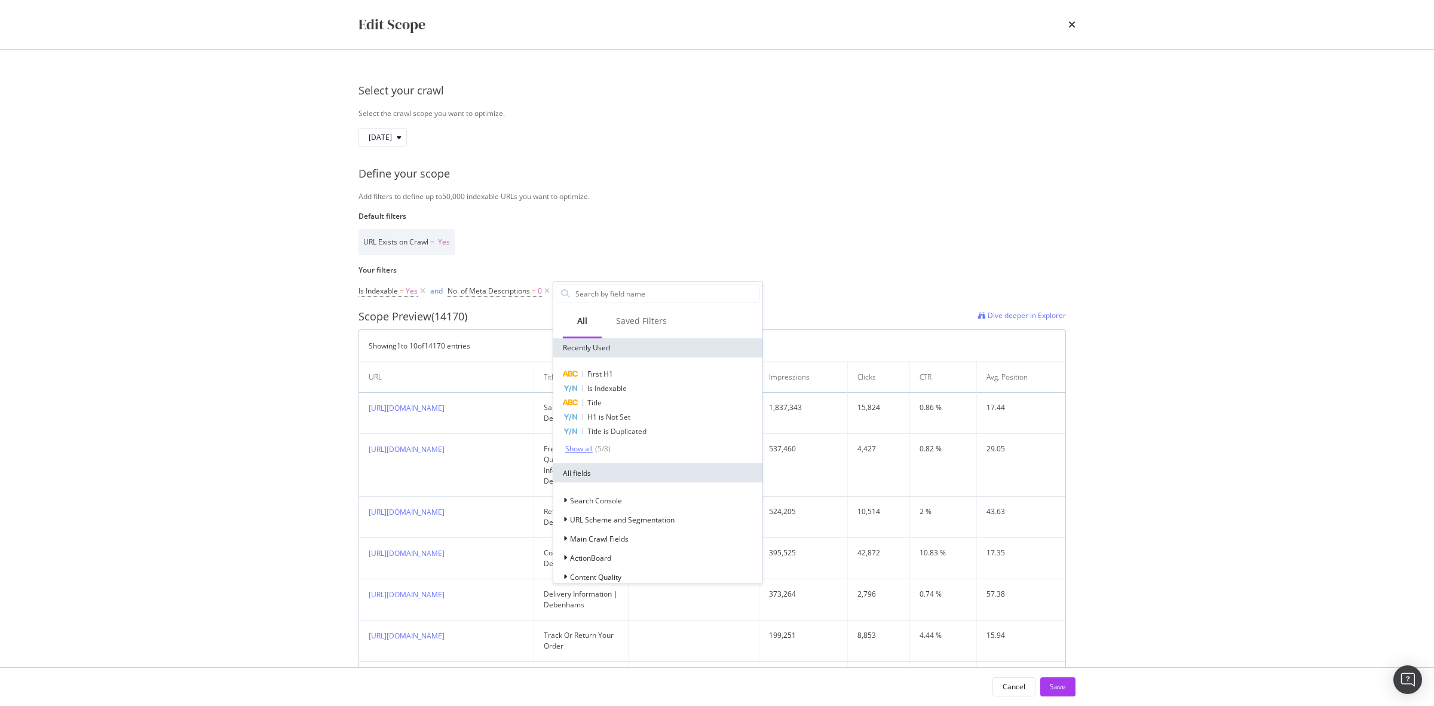
click at [589, 449] on div "Show all" at bounding box center [578, 449] width 27 height 8
click at [631, 363] on div "URL Scheme and Segmentation" at bounding box center [658, 356] width 204 height 17
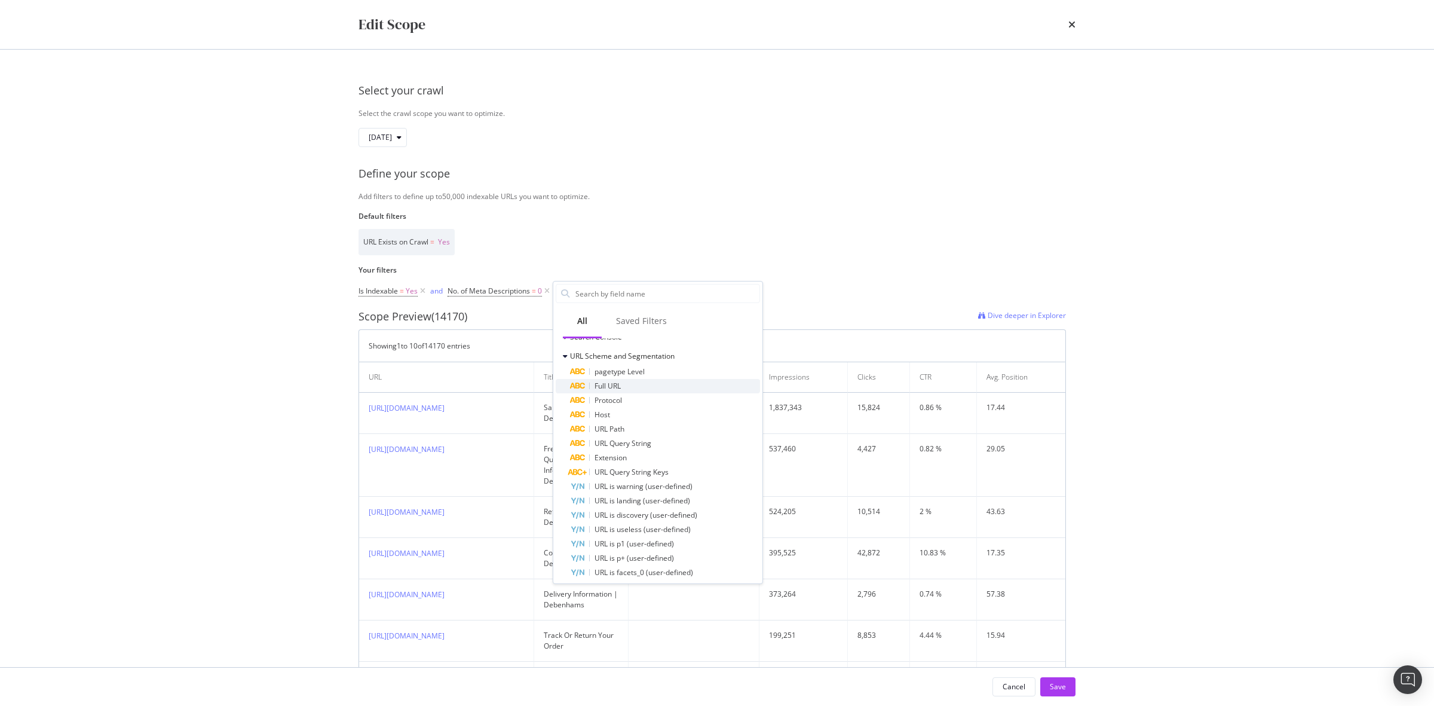
click at [646, 384] on div "Full URL" at bounding box center [665, 386] width 190 height 14
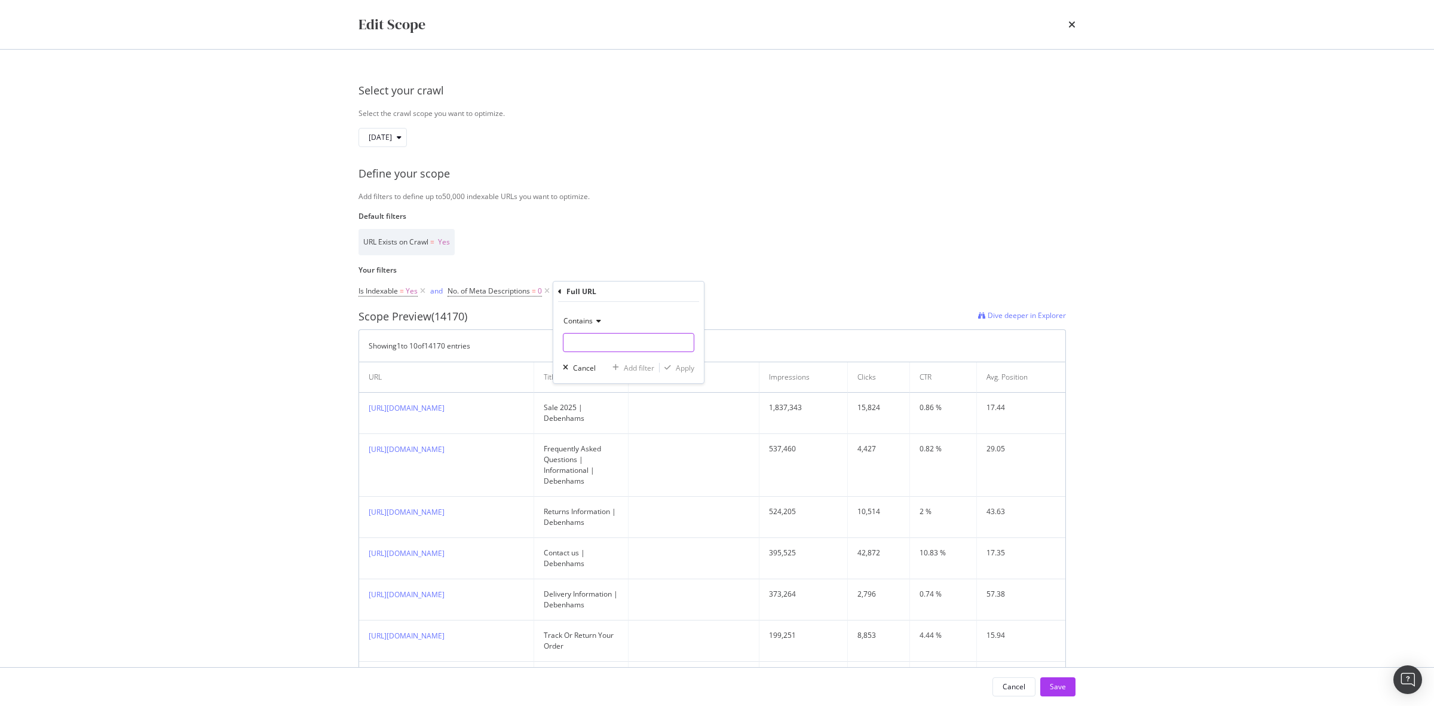
click at [592, 347] on input "Default filters" at bounding box center [629, 342] width 130 height 19
type input "categories"
click at [686, 369] on div "Apply" at bounding box center [685, 368] width 19 height 10
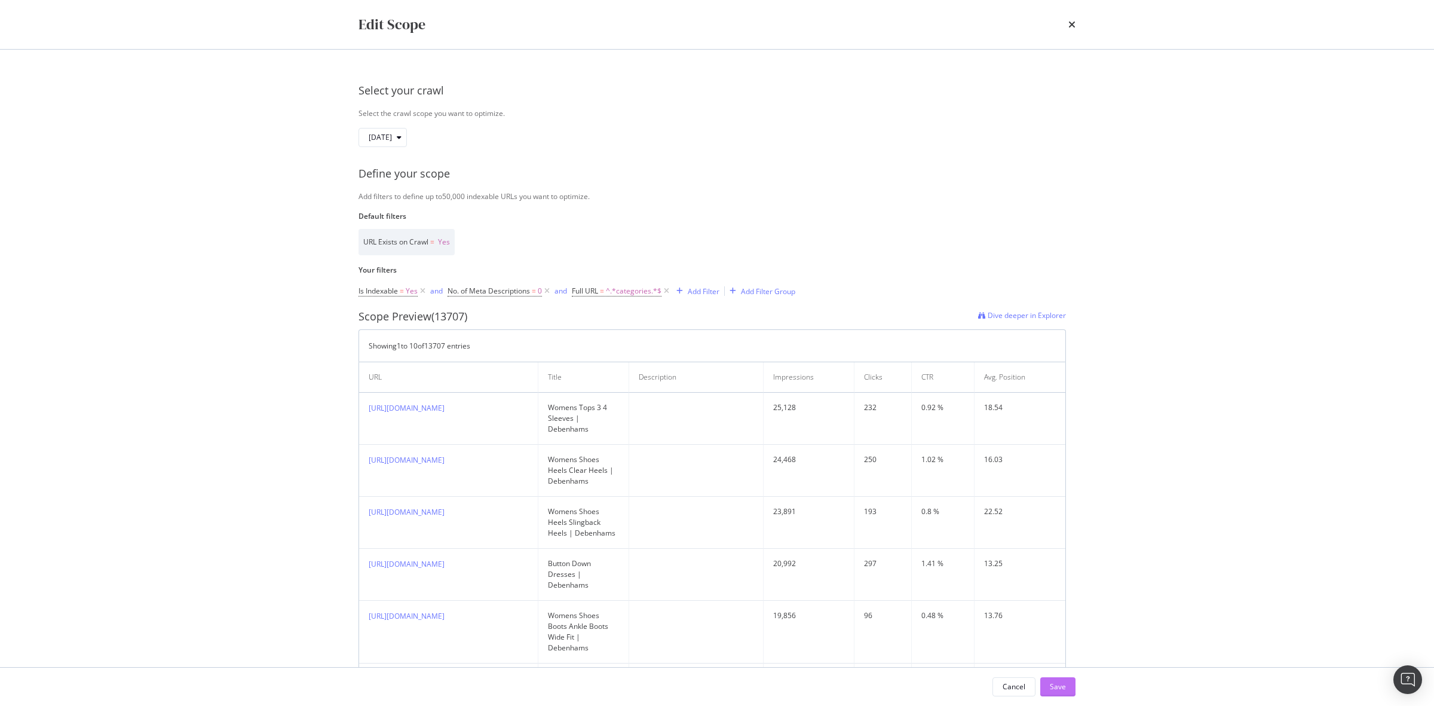
click at [1067, 686] on button "Save" at bounding box center [1058, 686] width 35 height 19
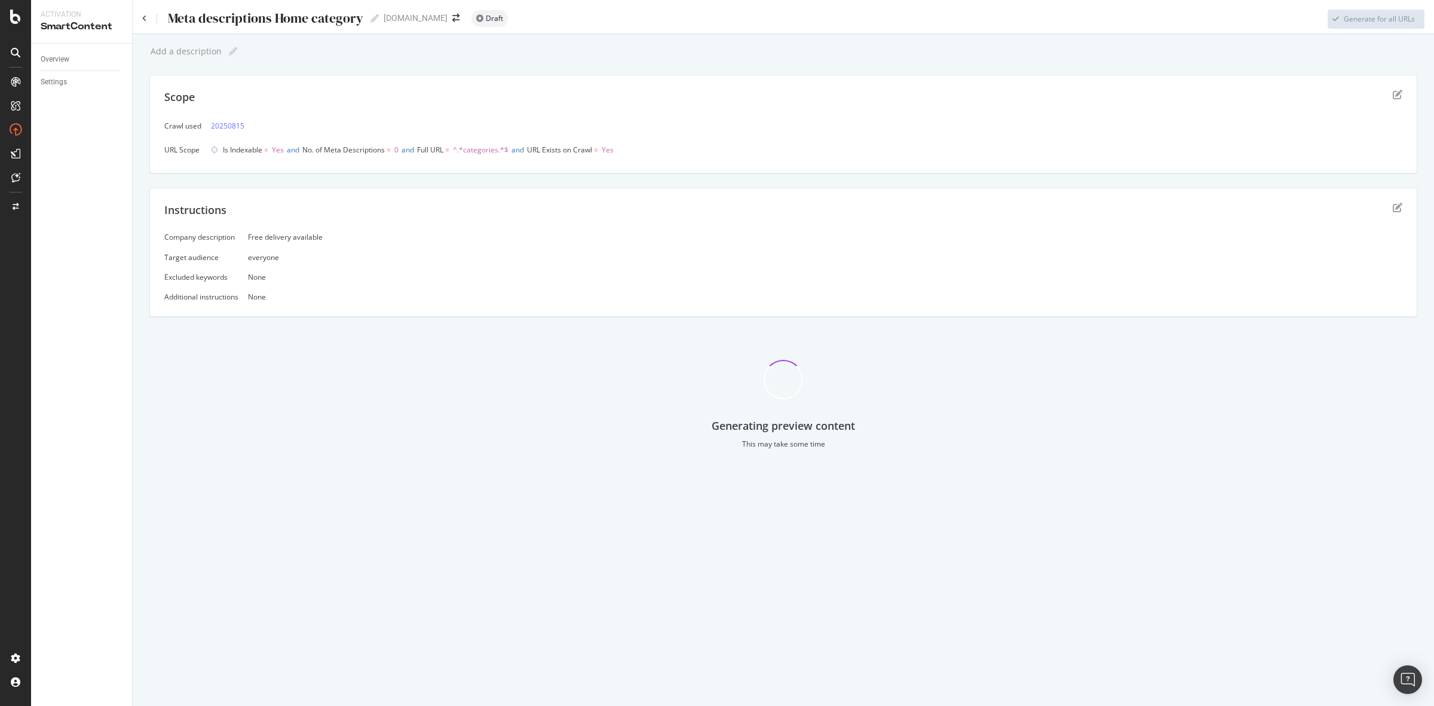
click at [1079, 384] on div "Generating preview content This may take some time" at bounding box center [783, 394] width 1268 height 127
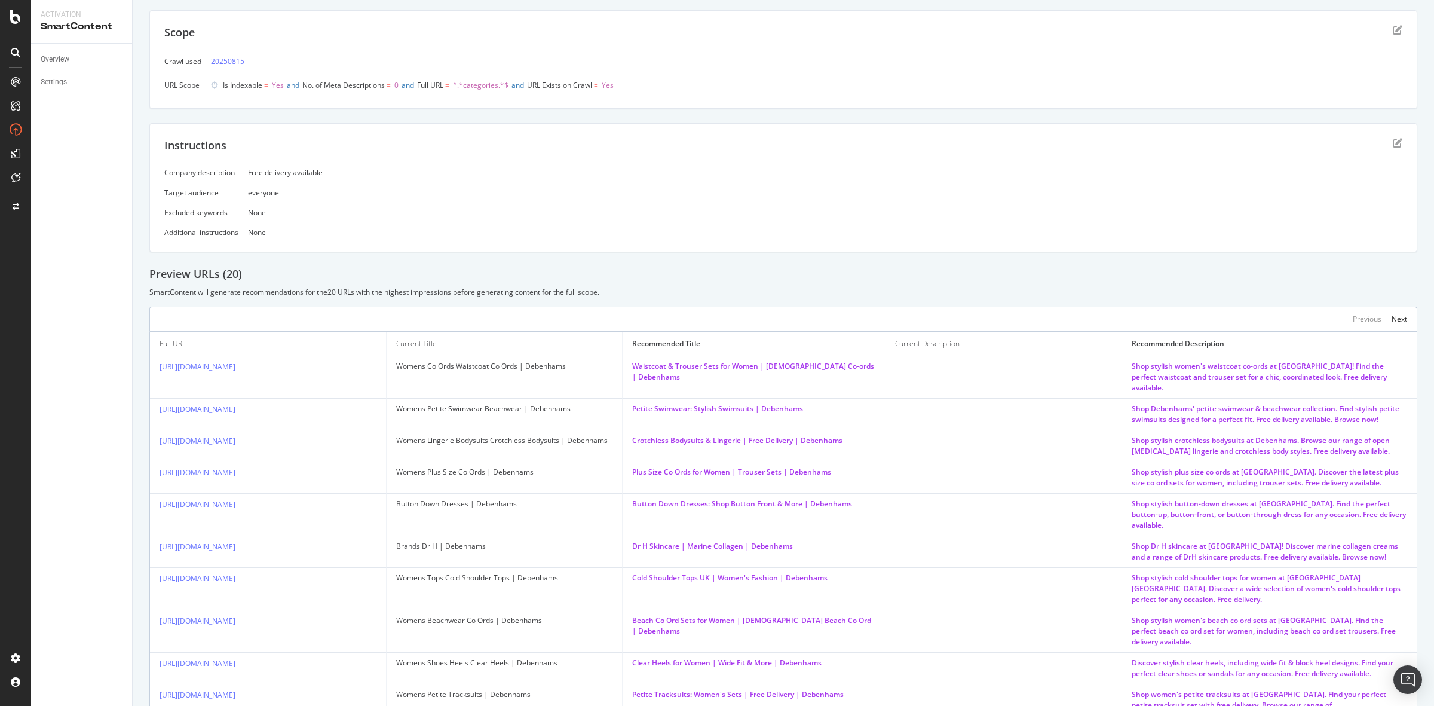
scroll to position [97, 0]
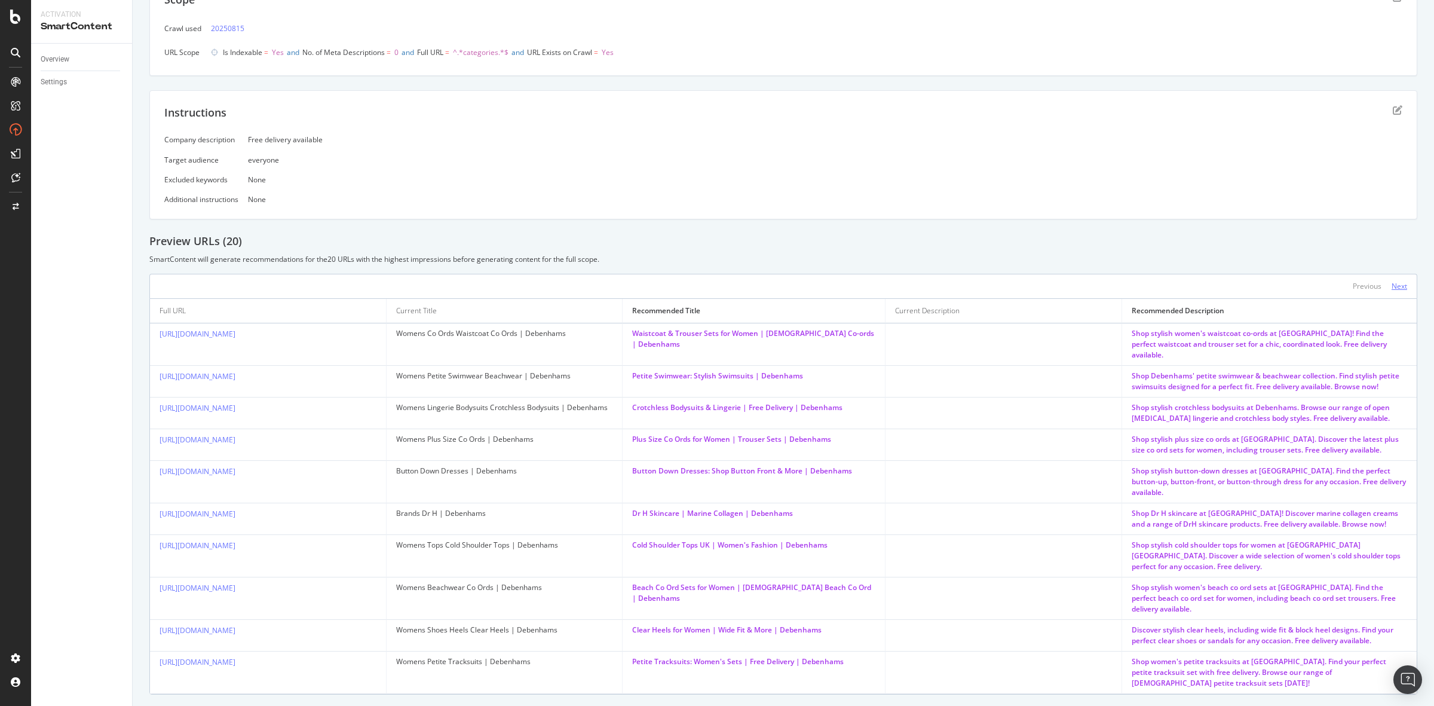
click at [1392, 288] on div "Next" at bounding box center [1400, 286] width 16 height 10
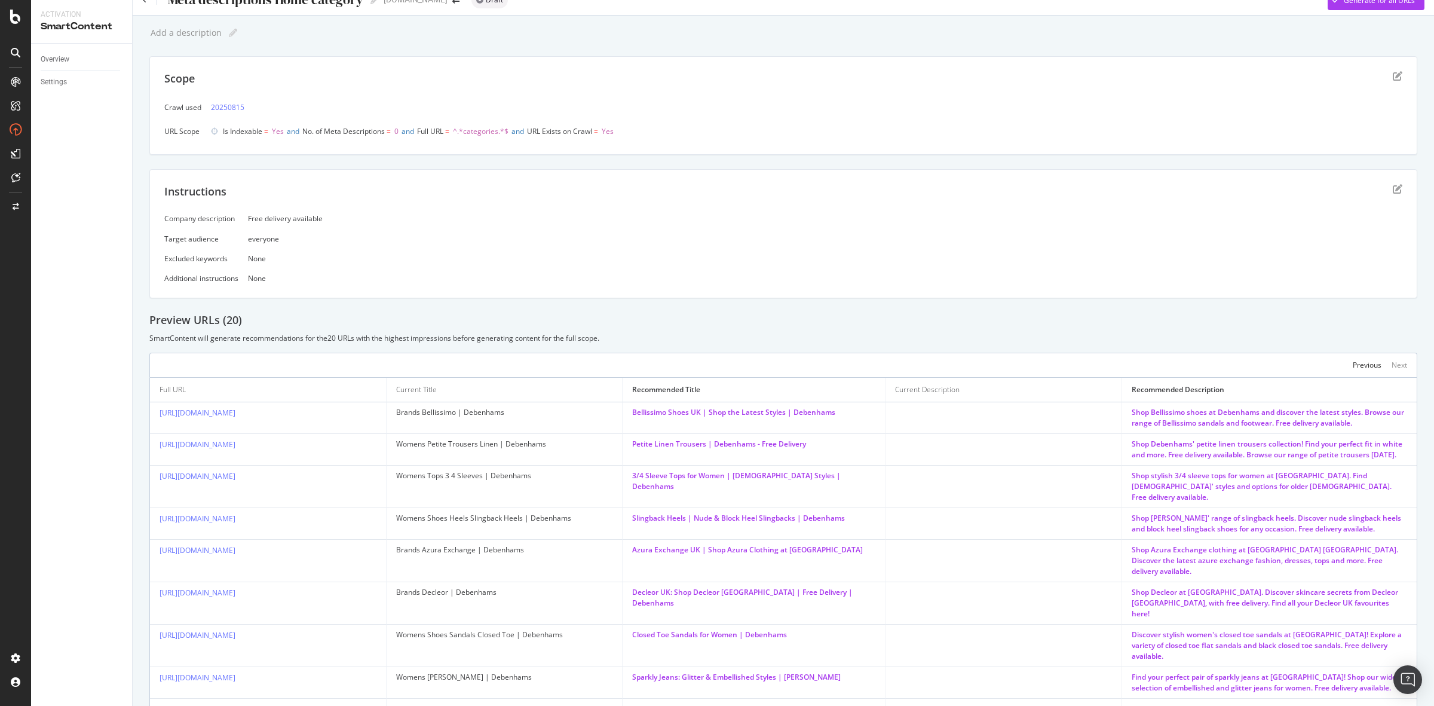
scroll to position [0, 0]
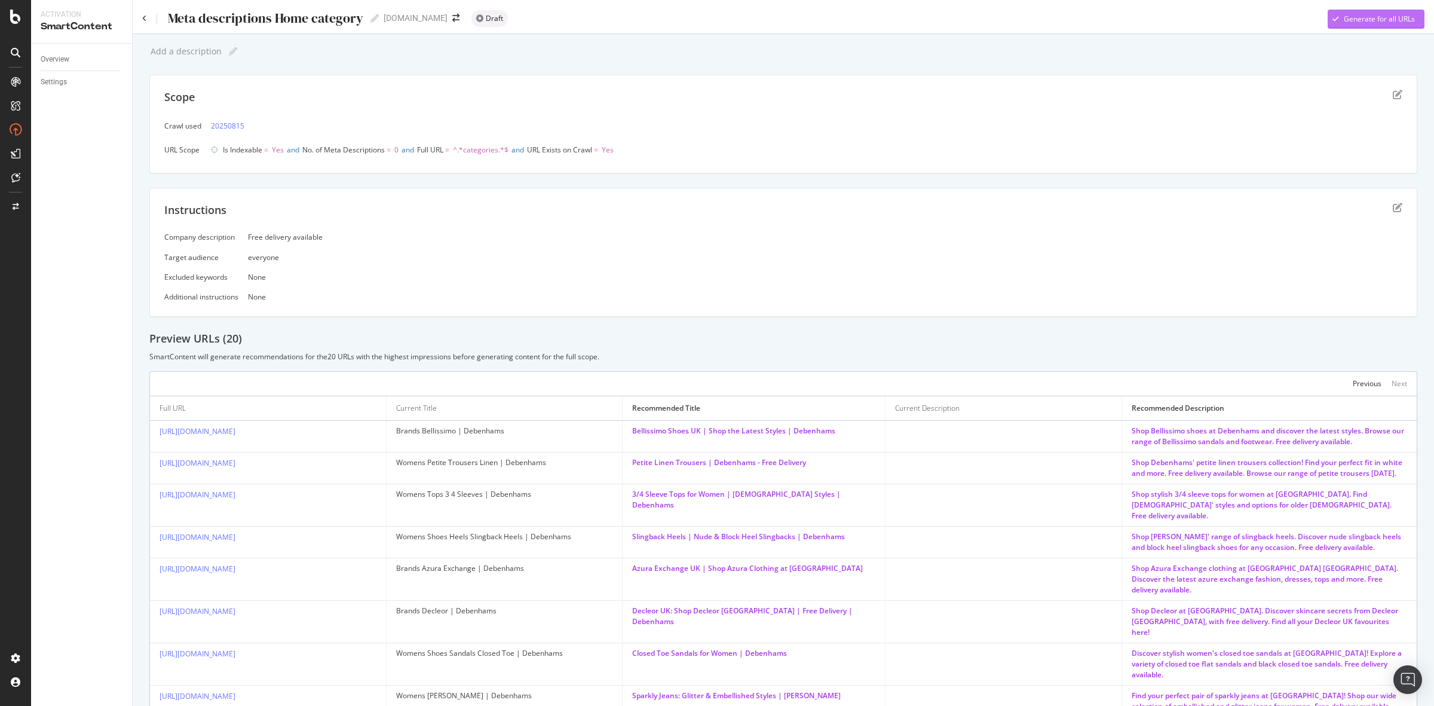
click at [1348, 14] on div "Generate for all URLs" at bounding box center [1379, 19] width 71 height 10
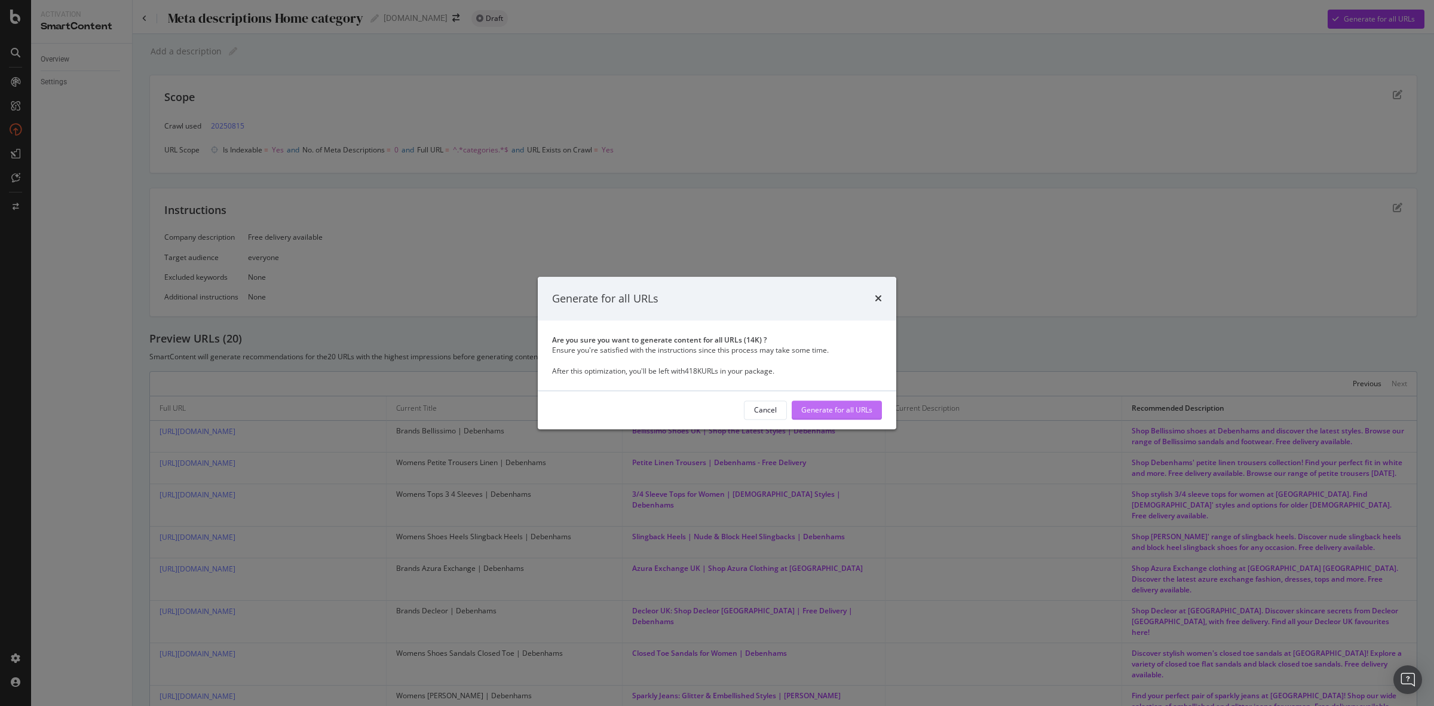
click at [834, 408] on div "Generate for all URLs" at bounding box center [836, 410] width 71 height 10
